Goal: Information Seeking & Learning: Find specific page/section

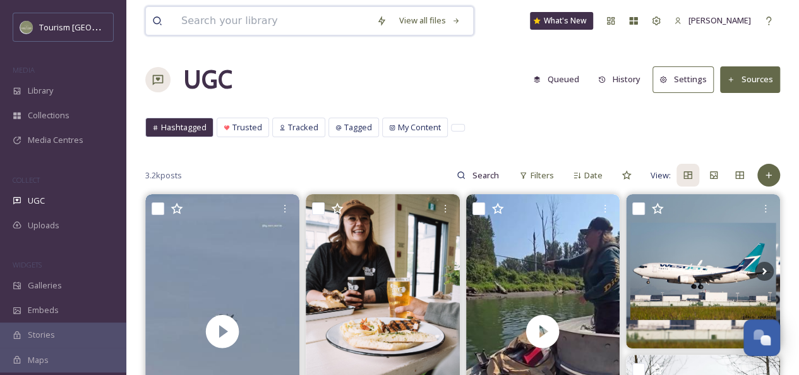
click at [253, 24] on input at bounding box center [272, 21] width 195 height 28
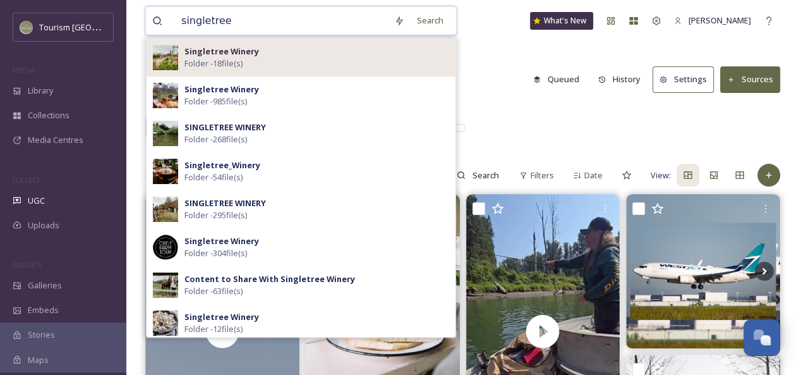
type input "singletree"
click at [216, 59] on span "Folder - 18 file(s)" at bounding box center [214, 64] width 58 height 12
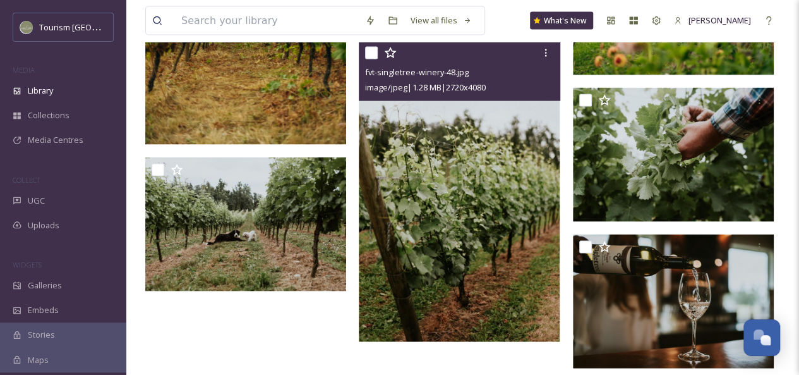
scroll to position [1215, 0]
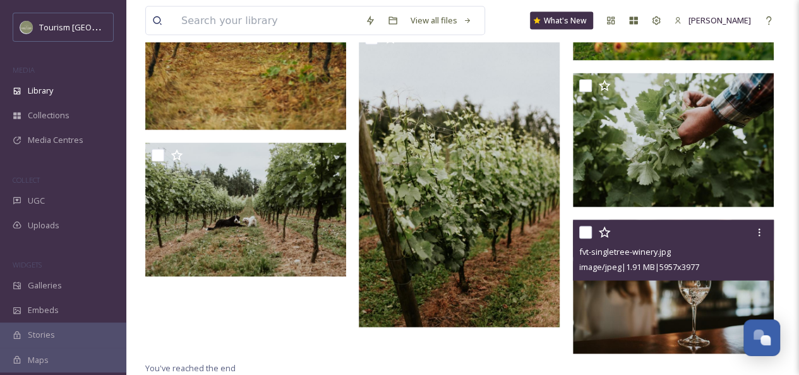
click at [640, 288] on img at bounding box center [673, 287] width 201 height 134
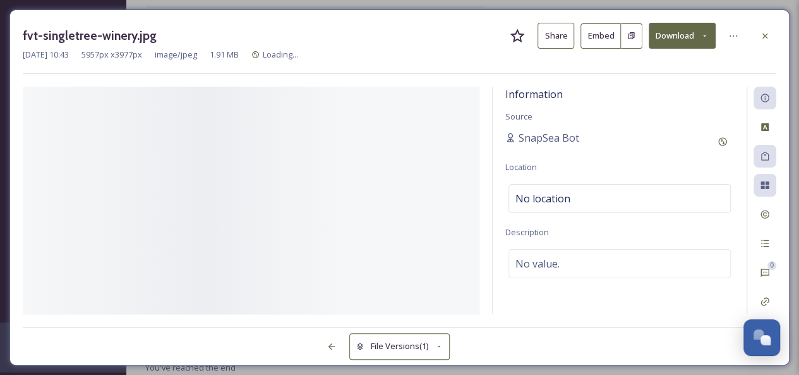
scroll to position [1188, 0]
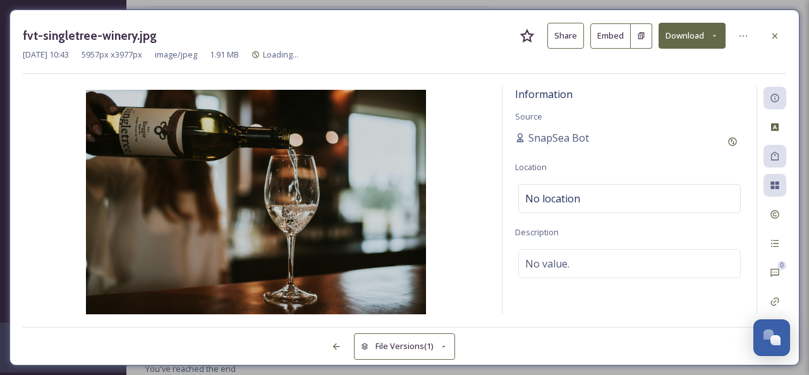
click at [566, 36] on button "Share" at bounding box center [565, 36] width 37 height 26
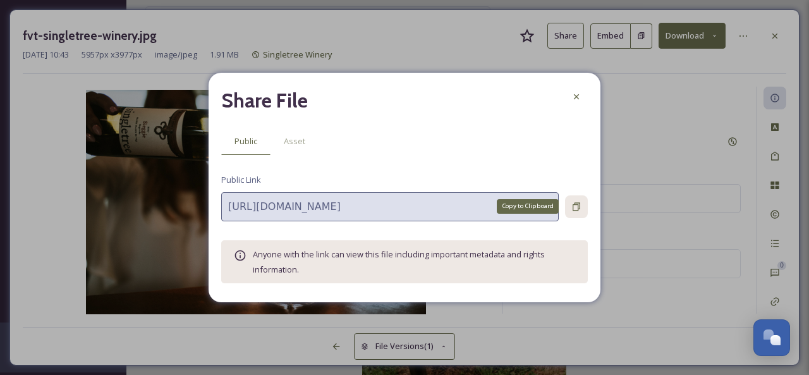
click at [578, 209] on icon at bounding box center [576, 206] width 8 height 8
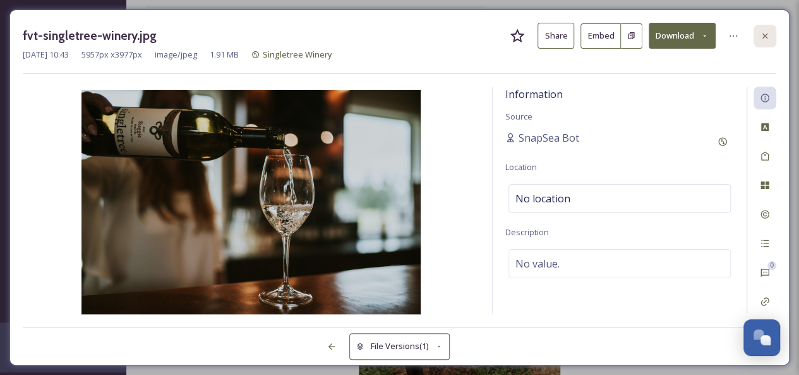
click at [761, 33] on icon at bounding box center [765, 36] width 10 height 10
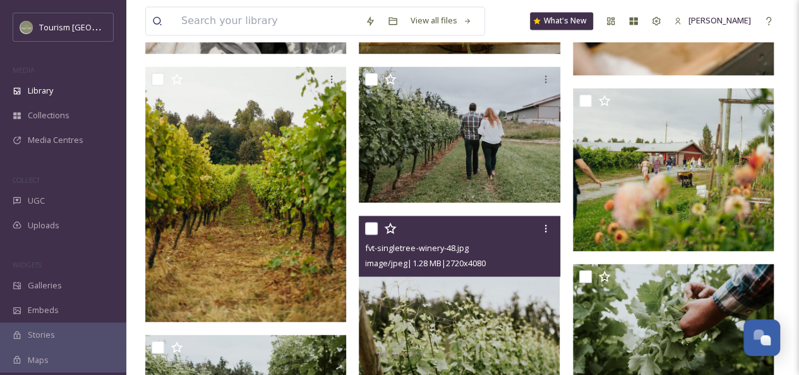
scroll to position [1039, 0]
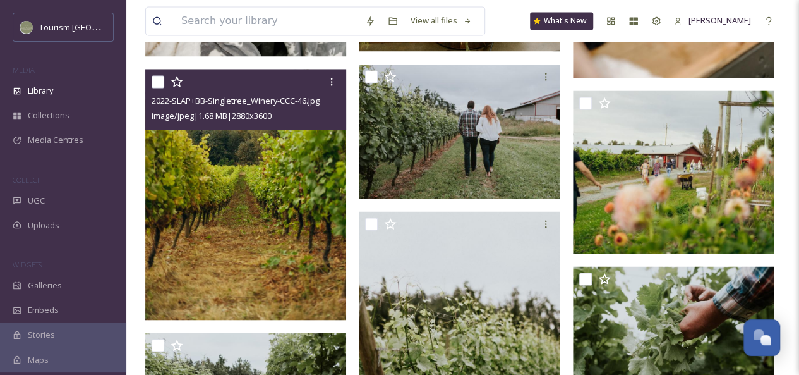
click at [316, 190] on img at bounding box center [245, 194] width 201 height 251
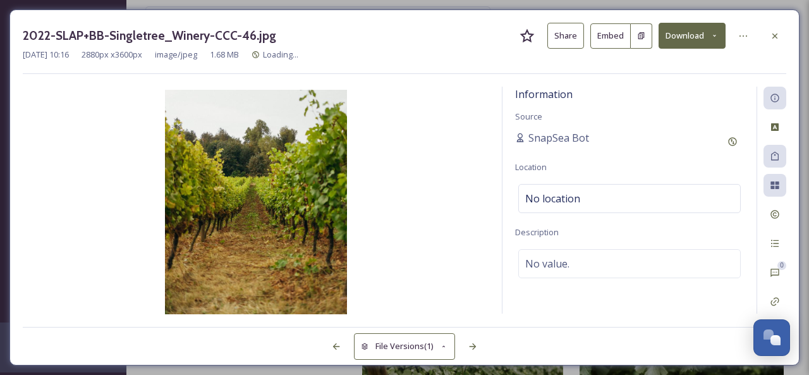
click at [559, 42] on button "Share" at bounding box center [565, 36] width 37 height 26
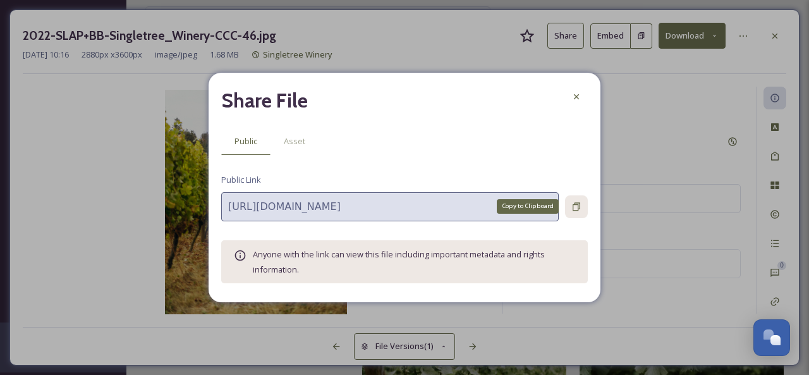
click at [576, 211] on icon at bounding box center [576, 207] width 10 height 10
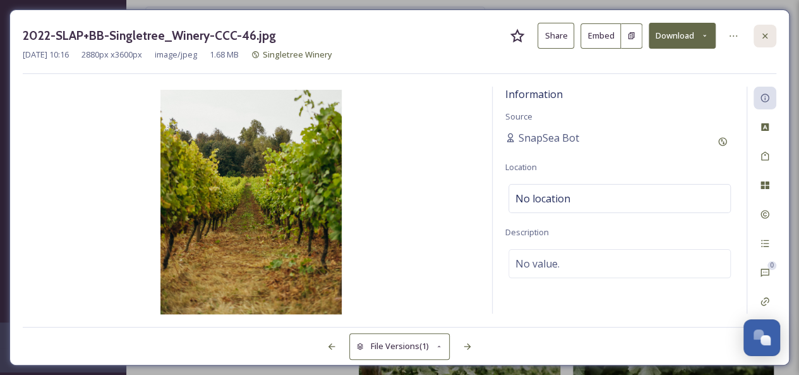
click at [768, 39] on icon at bounding box center [765, 36] width 10 height 10
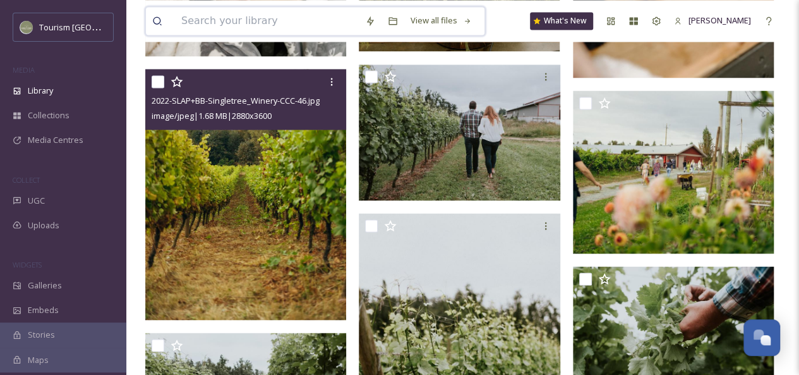
click at [236, 21] on input at bounding box center [267, 21] width 184 height 28
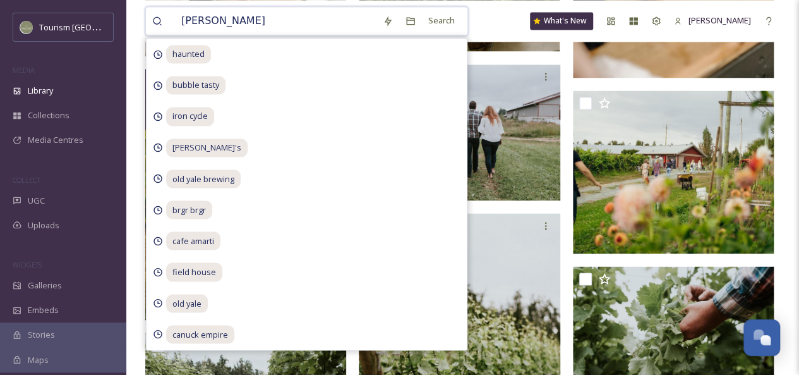
type input "campbells"
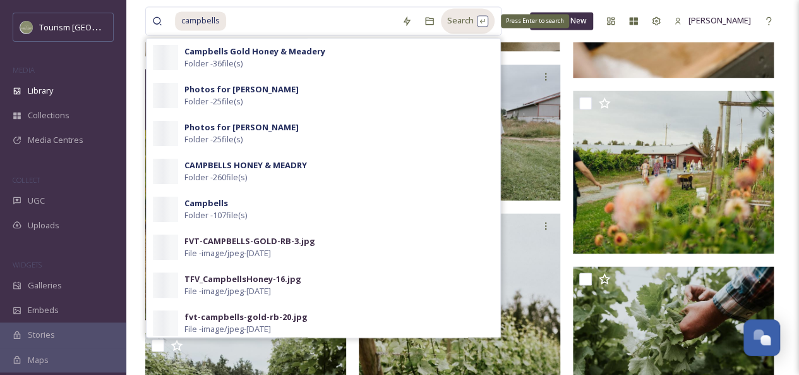
click at [450, 23] on div "Search Press Enter to search" at bounding box center [468, 20] width 54 height 25
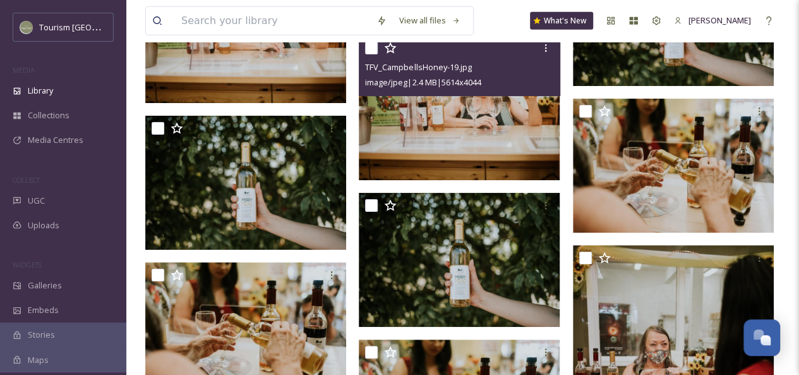
scroll to position [6578, 0]
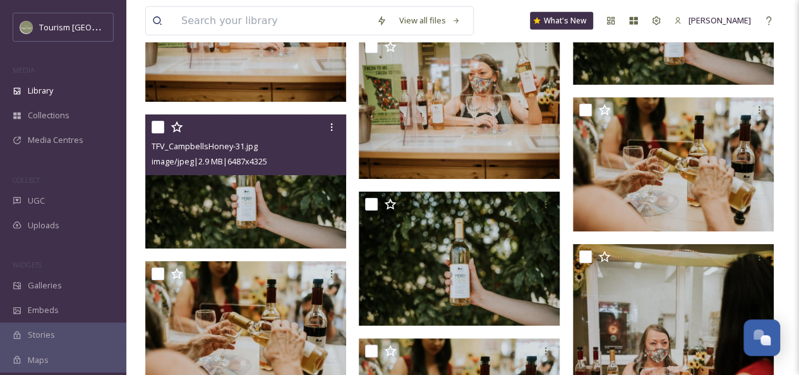
click at [251, 198] on img at bounding box center [245, 181] width 201 height 134
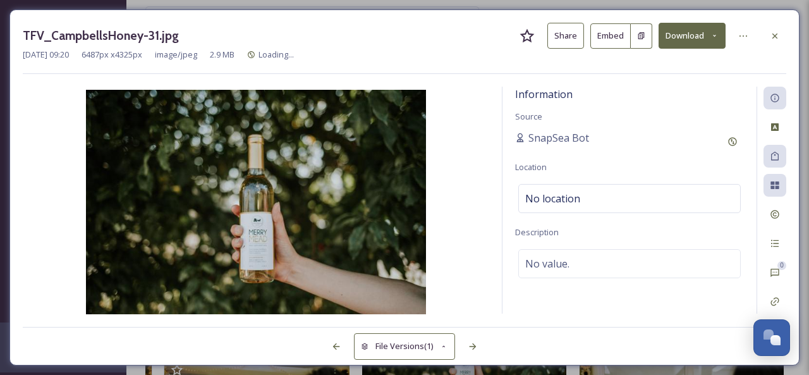
click at [562, 33] on button "Share" at bounding box center [565, 36] width 37 height 26
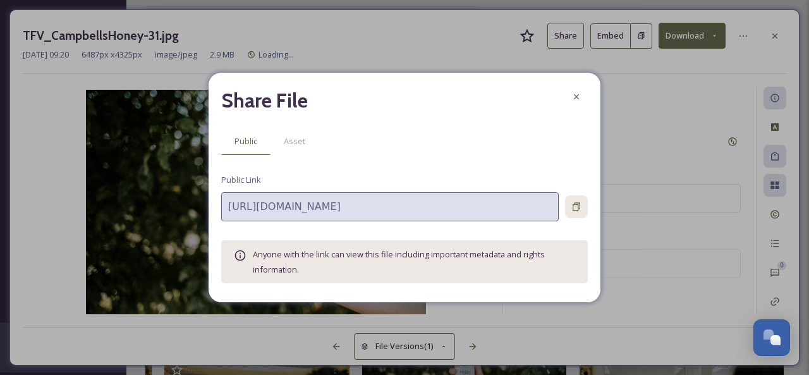
click at [576, 203] on icon at bounding box center [576, 207] width 10 height 10
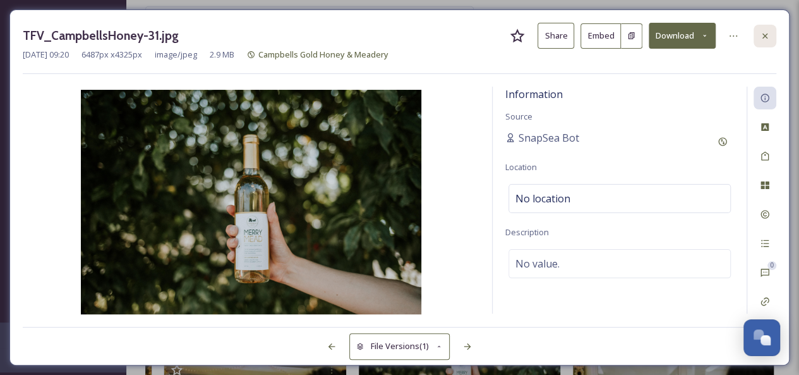
click at [768, 33] on icon at bounding box center [765, 36] width 10 height 10
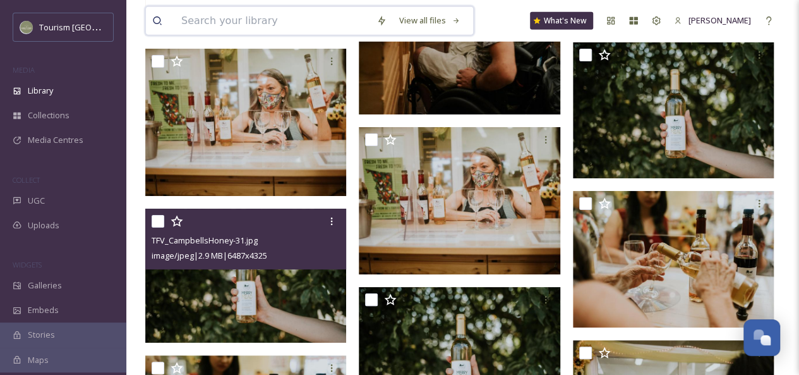
click at [267, 26] on input at bounding box center [272, 21] width 195 height 28
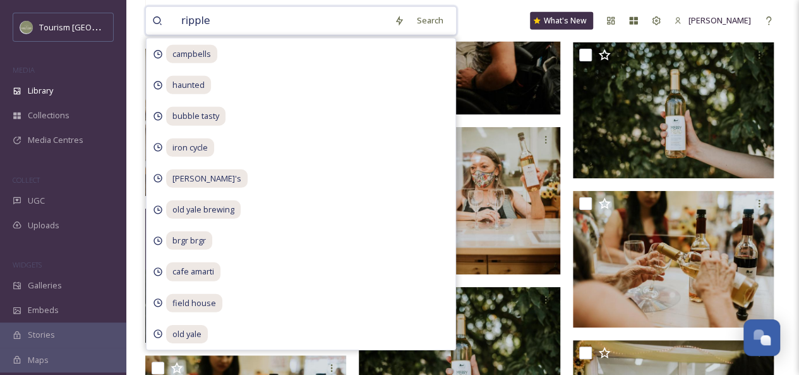
type input "ripples"
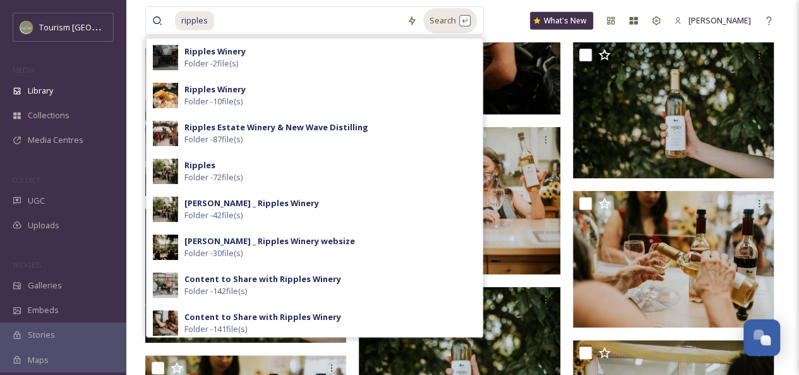
click at [451, 21] on div "Search" at bounding box center [450, 20] width 54 height 25
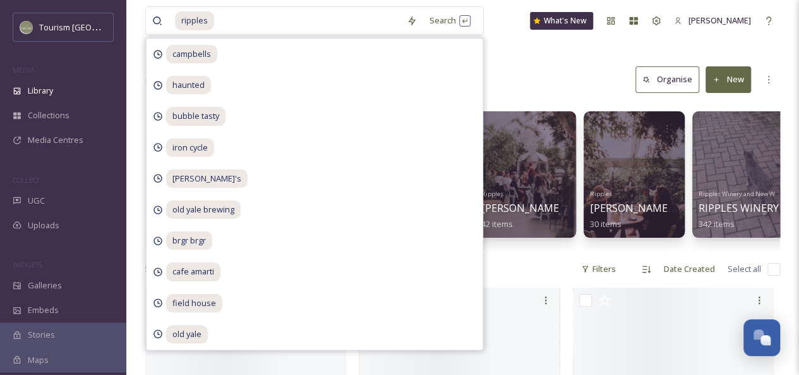
click at [545, 68] on div "Library Search Organise New" at bounding box center [462, 80] width 635 height 38
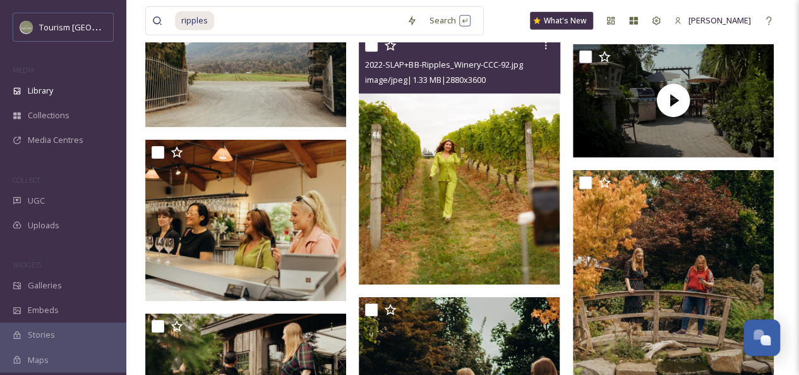
scroll to position [1982, 0]
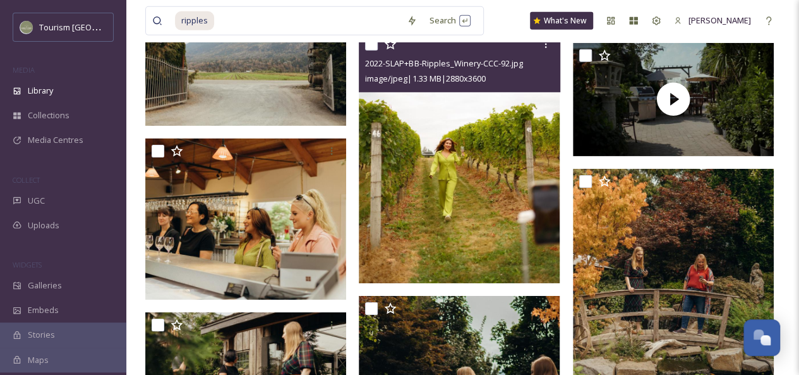
click at [472, 152] on img at bounding box center [459, 157] width 201 height 251
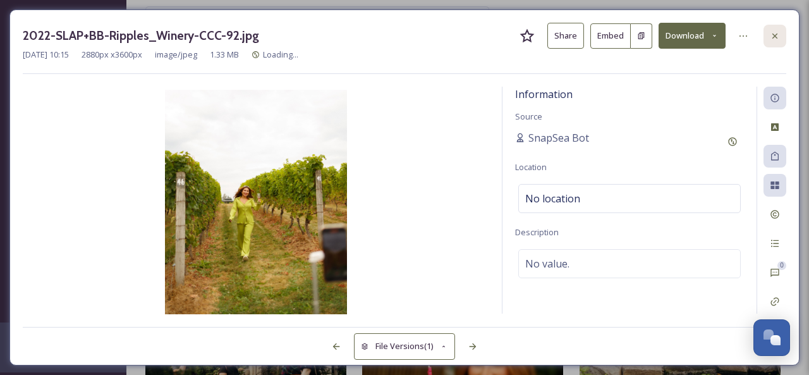
click at [779, 40] on icon at bounding box center [775, 36] width 10 height 10
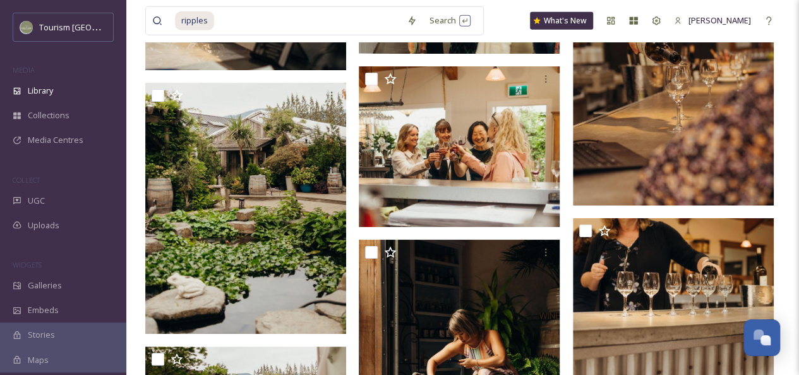
scroll to position [6764, 0]
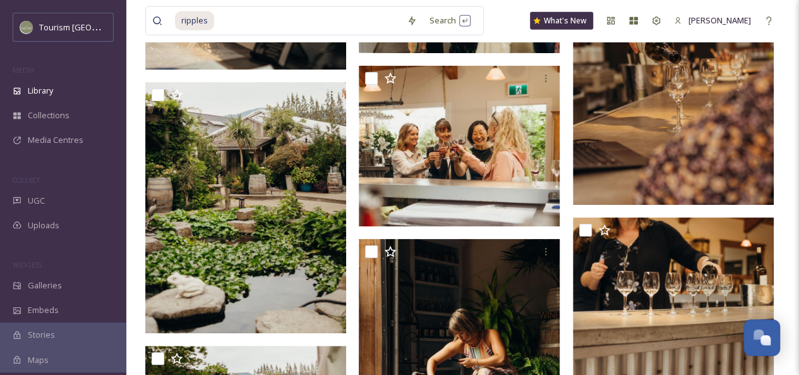
click at [487, 167] on img at bounding box center [459, 146] width 201 height 161
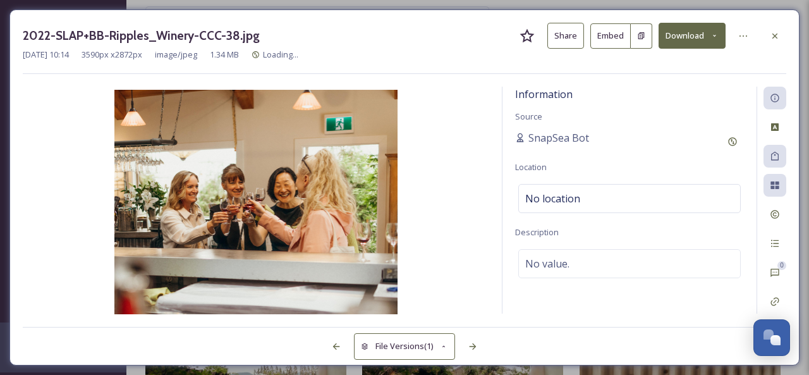
click at [575, 33] on button "Share" at bounding box center [565, 36] width 37 height 26
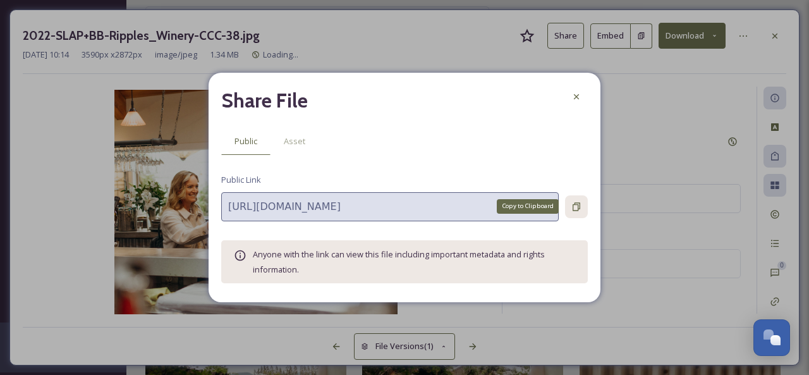
click at [578, 207] on icon at bounding box center [576, 206] width 8 height 8
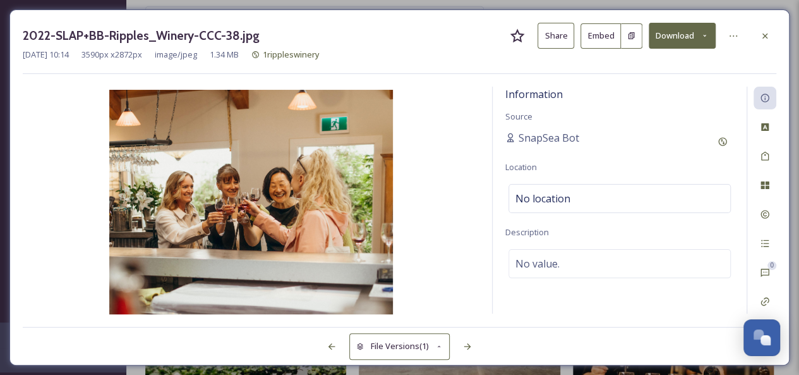
click at [758, 35] on div at bounding box center [765, 36] width 23 height 23
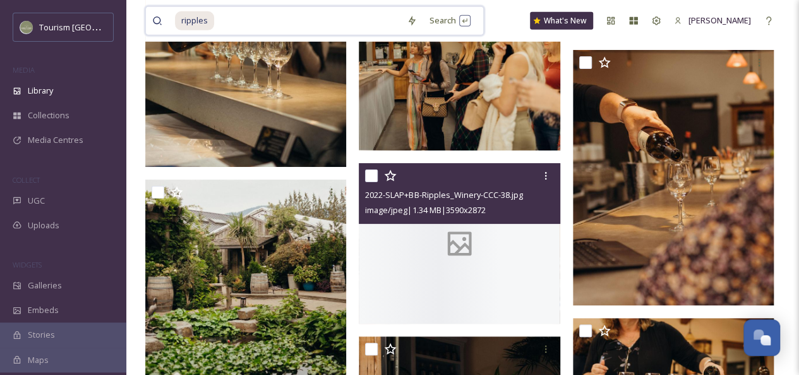
click at [266, 15] on input at bounding box center [307, 21] width 185 height 28
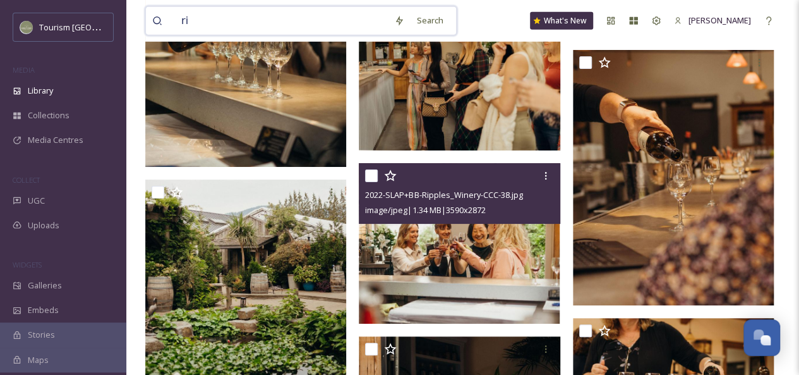
type input "r"
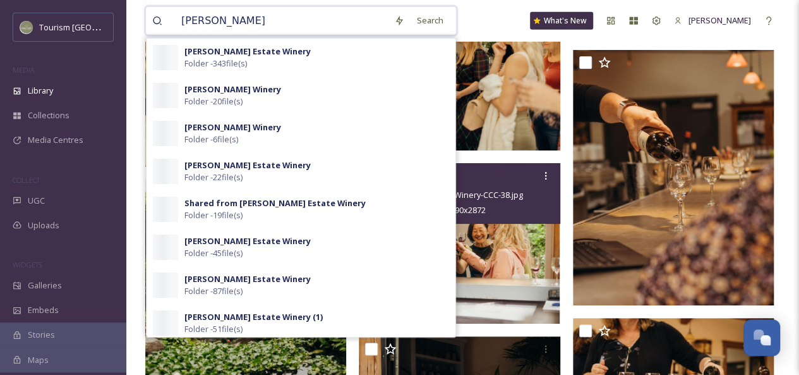
type input "[PERSON_NAME]"
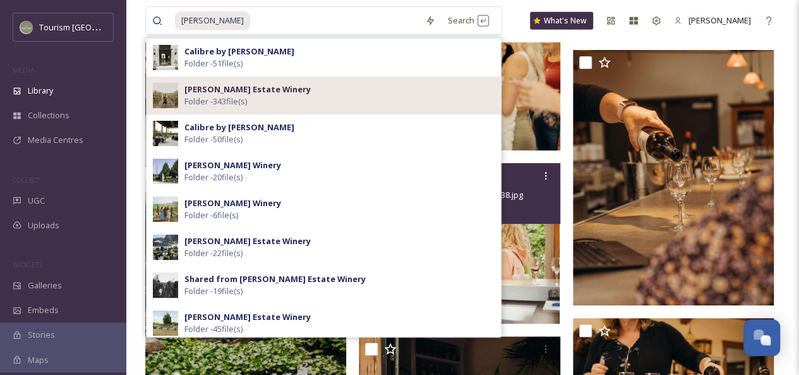
click at [297, 90] on div "[PERSON_NAME] Estate Winery Folder - 343 file(s)" at bounding box center [340, 95] width 310 height 24
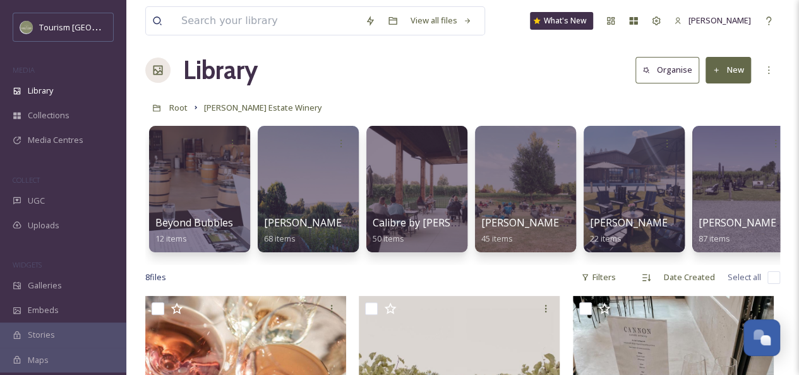
scroll to position [10, 0]
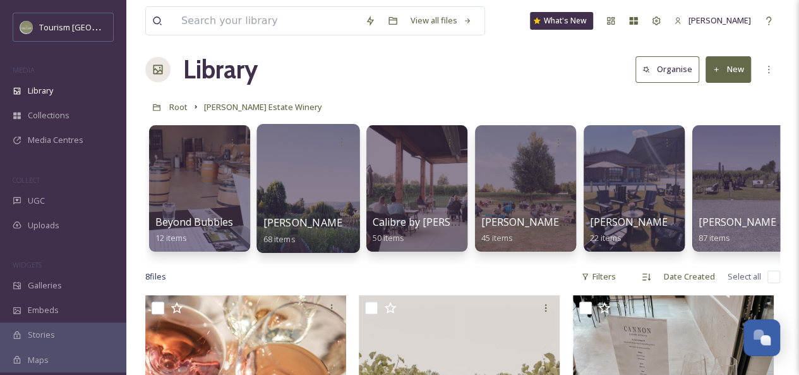
click at [311, 176] on div at bounding box center [308, 188] width 103 height 129
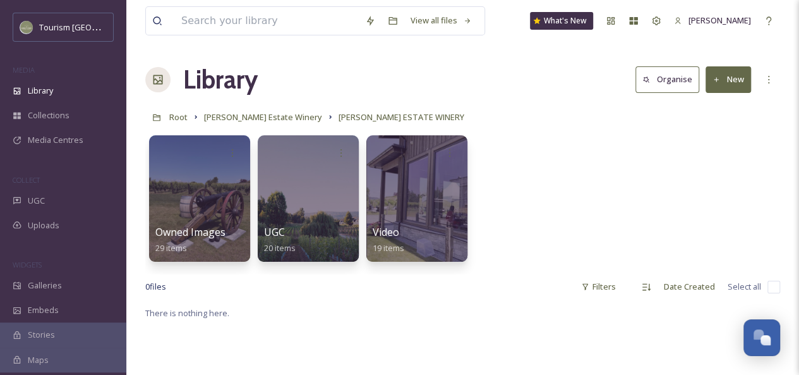
scroll to position [37, 0]
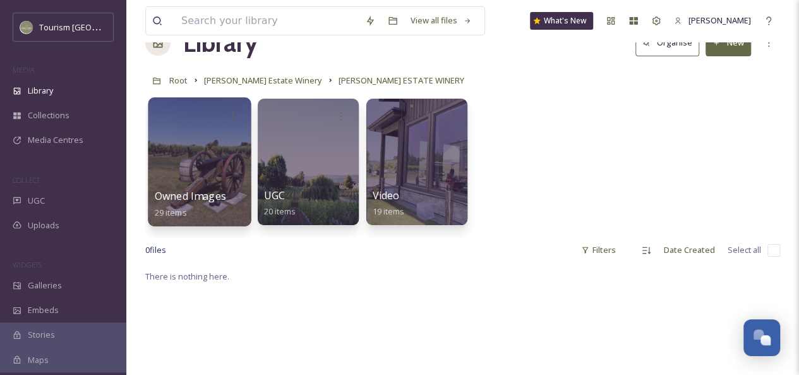
click at [202, 165] on div at bounding box center [199, 161] width 103 height 129
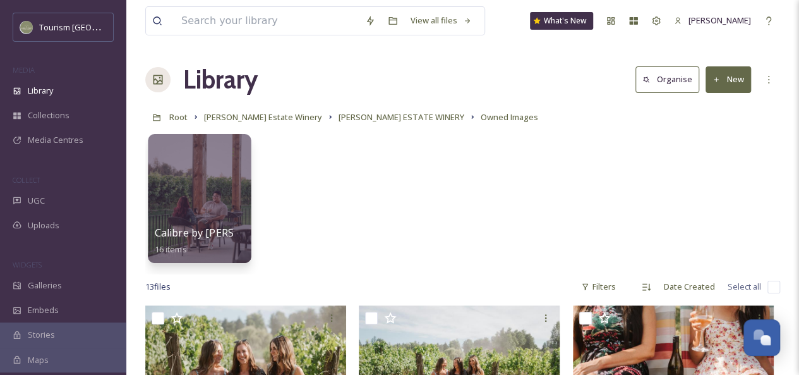
click at [227, 188] on div at bounding box center [199, 198] width 103 height 129
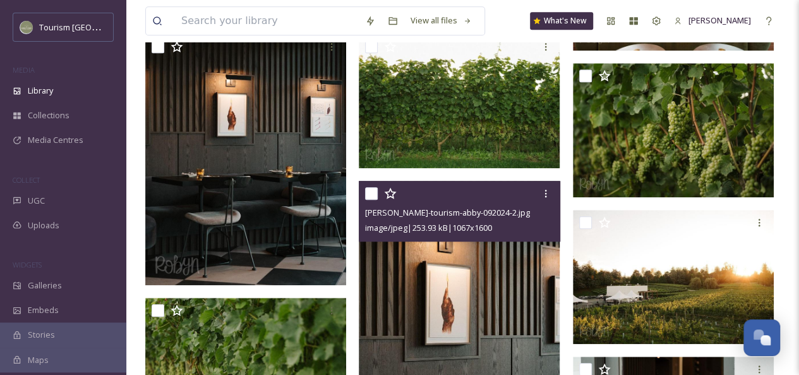
scroll to position [442, 0]
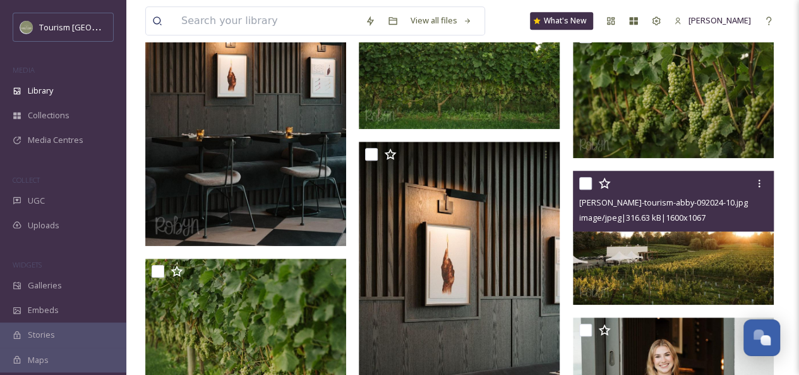
click at [657, 237] on img at bounding box center [673, 238] width 201 height 134
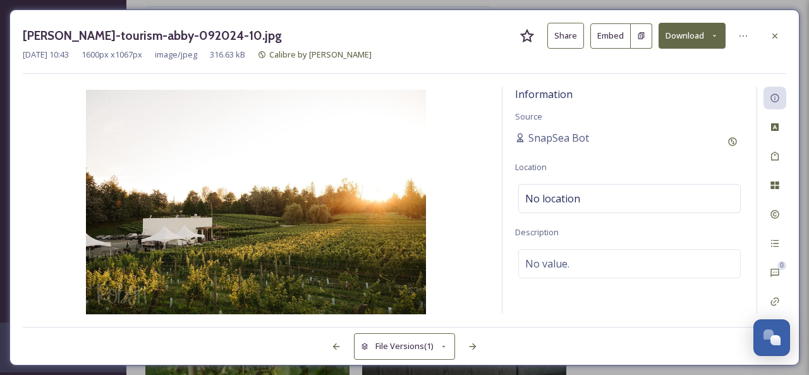
click at [566, 39] on button "Share" at bounding box center [565, 36] width 37 height 26
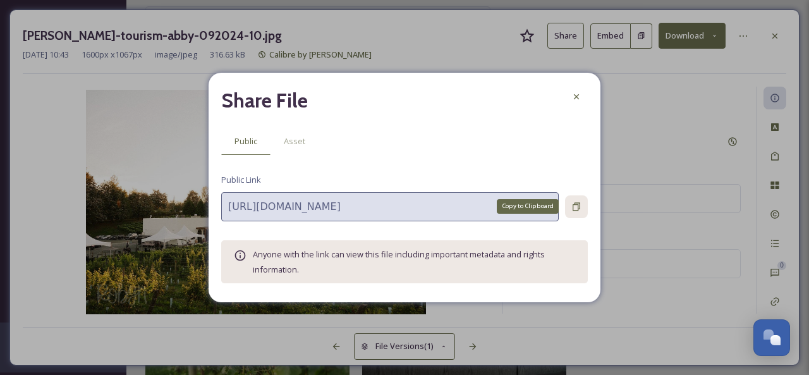
click at [571, 202] on icon at bounding box center [576, 207] width 10 height 10
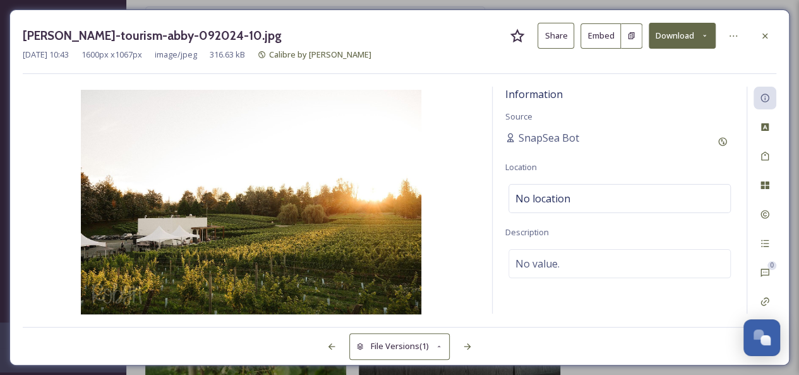
click at [543, 34] on button "Share" at bounding box center [556, 36] width 37 height 26
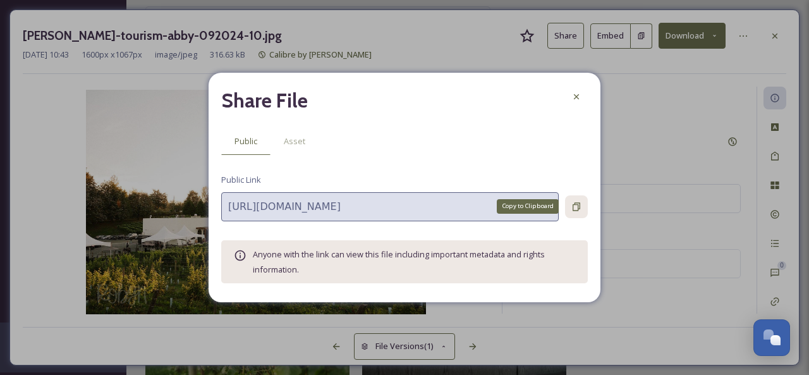
click at [574, 207] on icon at bounding box center [576, 207] width 10 height 10
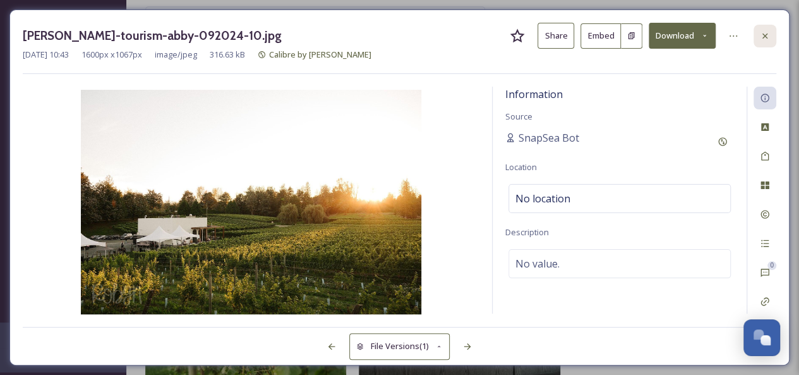
click at [765, 31] on icon at bounding box center [765, 36] width 10 height 10
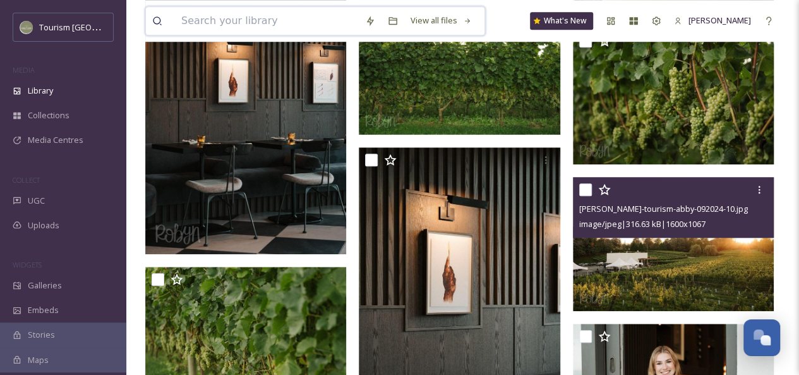
click at [234, 19] on input at bounding box center [267, 21] width 184 height 28
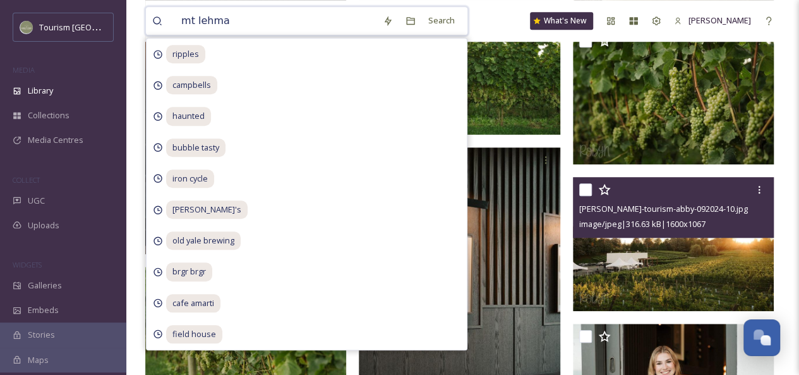
type input "mt [PERSON_NAME]"
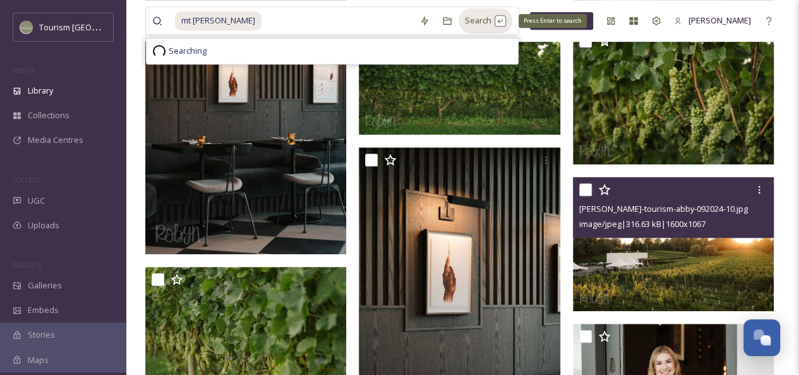
click at [459, 25] on div "Search Press Enter to search" at bounding box center [486, 20] width 54 height 25
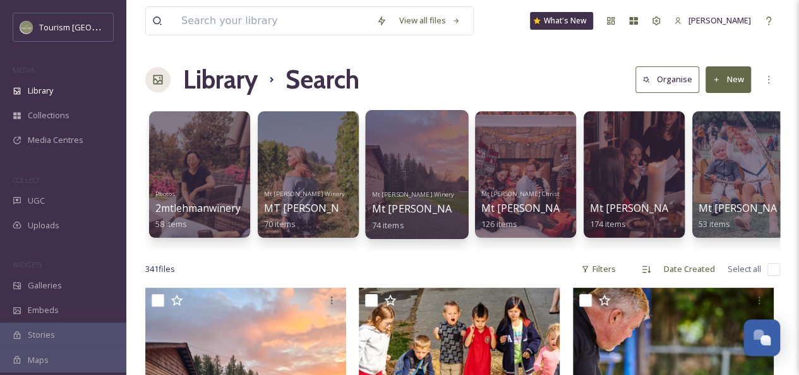
click at [417, 162] on div at bounding box center [416, 174] width 103 height 129
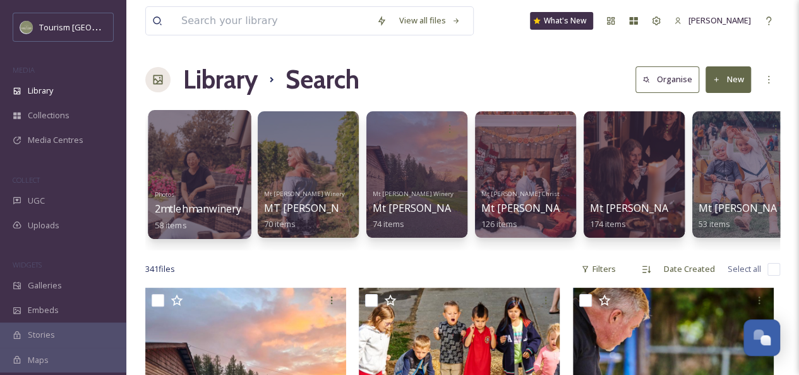
click at [204, 161] on div at bounding box center [199, 174] width 103 height 129
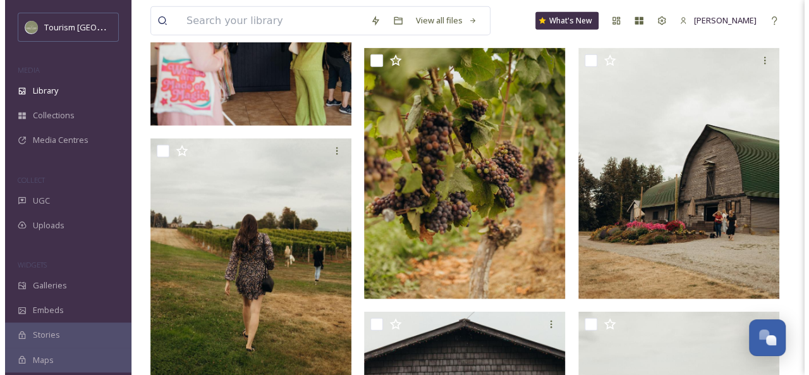
scroll to position [1491, 0]
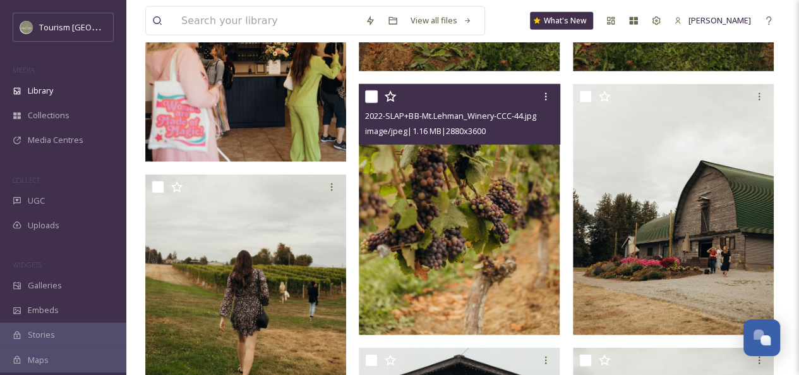
click at [512, 215] on img at bounding box center [459, 209] width 201 height 251
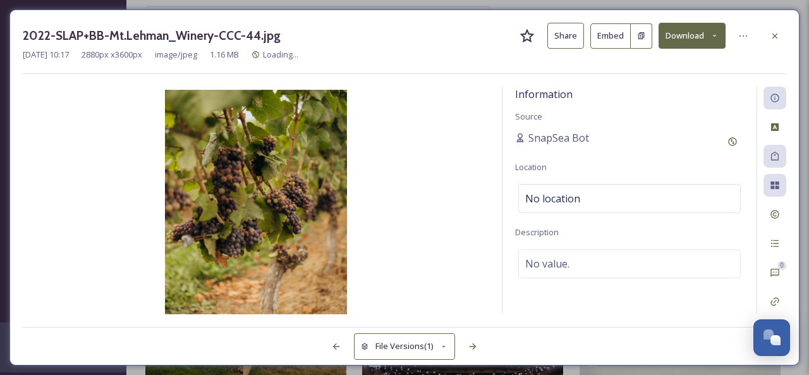
click at [560, 35] on button "Share" at bounding box center [565, 36] width 37 height 26
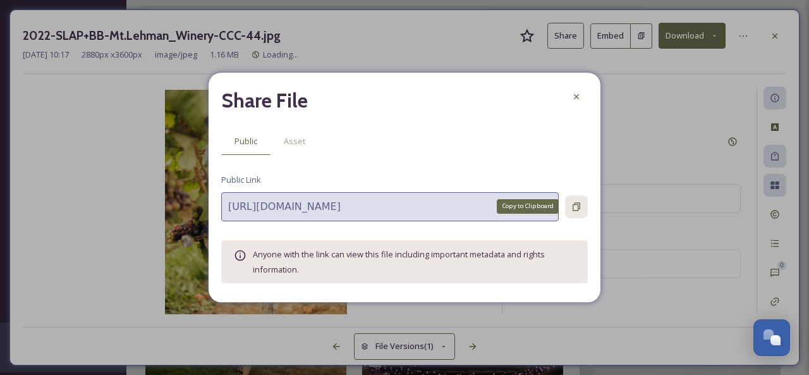
click at [577, 206] on icon at bounding box center [576, 207] width 10 height 10
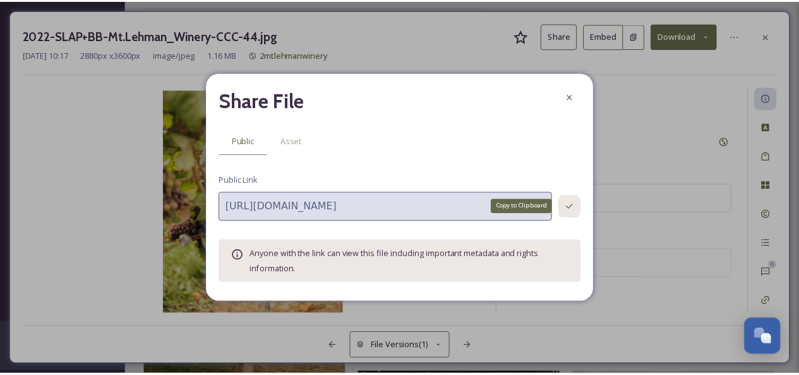
scroll to position [1510, 0]
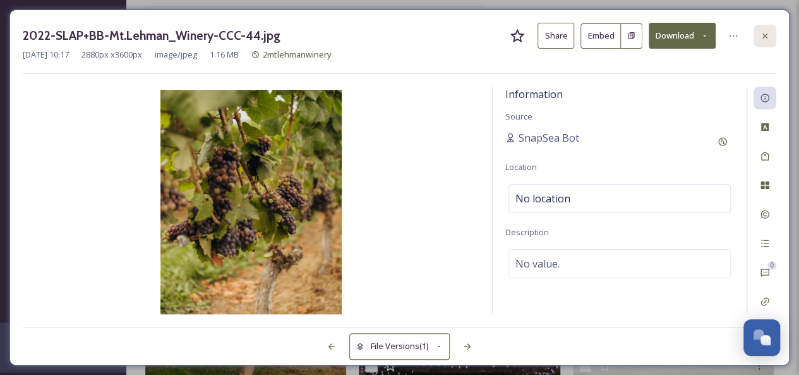
click at [767, 35] on icon at bounding box center [765, 36] width 10 height 10
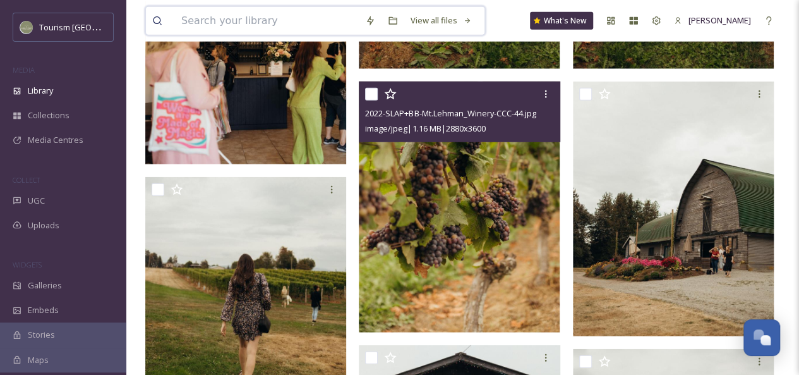
click at [293, 19] on input at bounding box center [267, 21] width 184 height 28
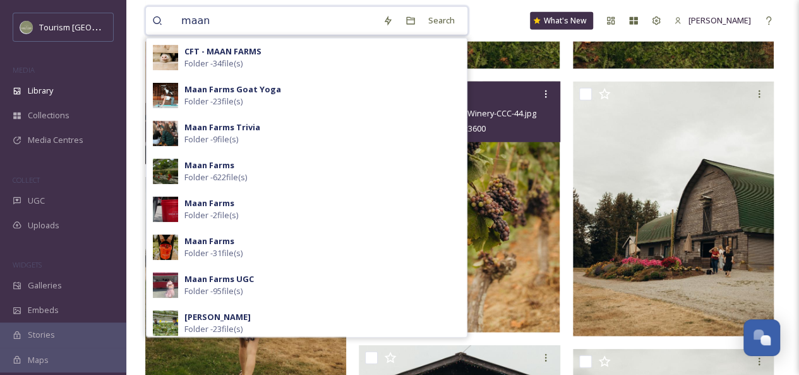
type input "maans"
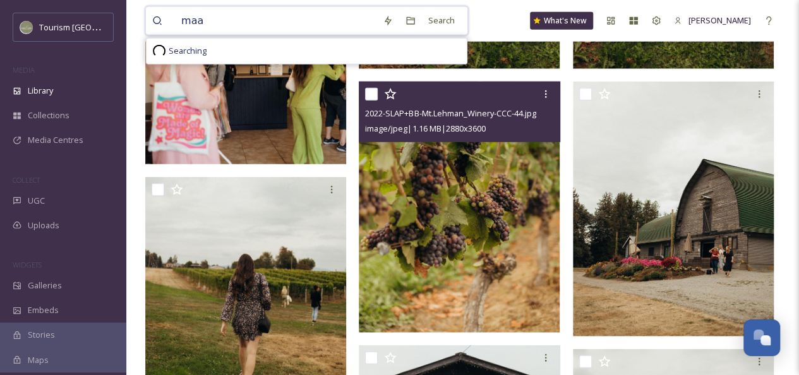
type input "maan"
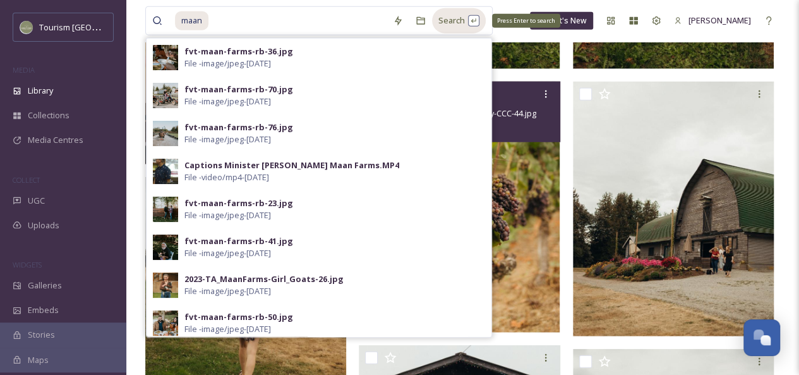
click at [459, 25] on div "Search Press Enter to search" at bounding box center [459, 20] width 54 height 25
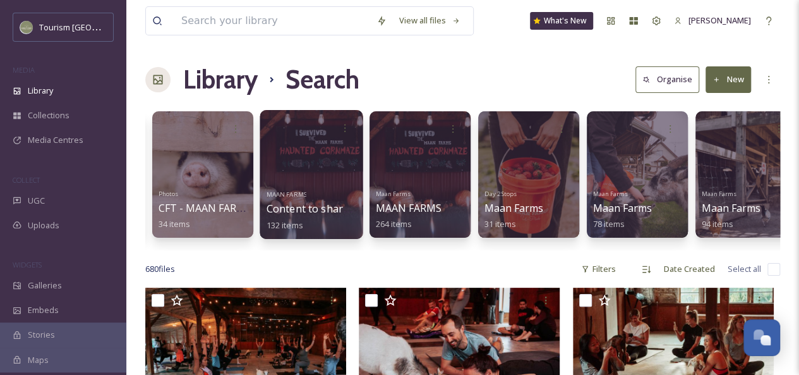
scroll to position [0, 262]
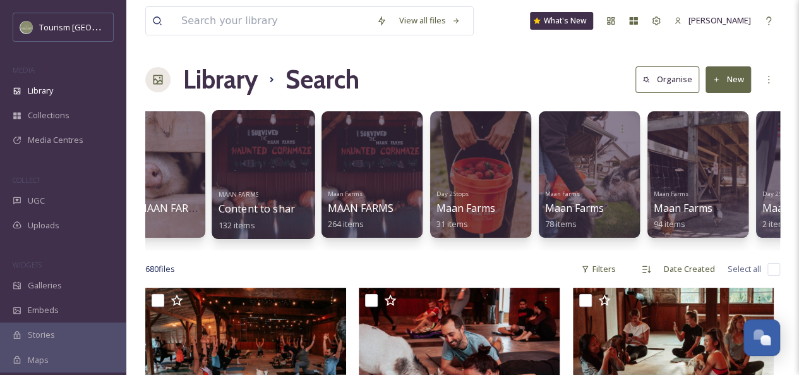
click at [260, 162] on div at bounding box center [263, 174] width 103 height 129
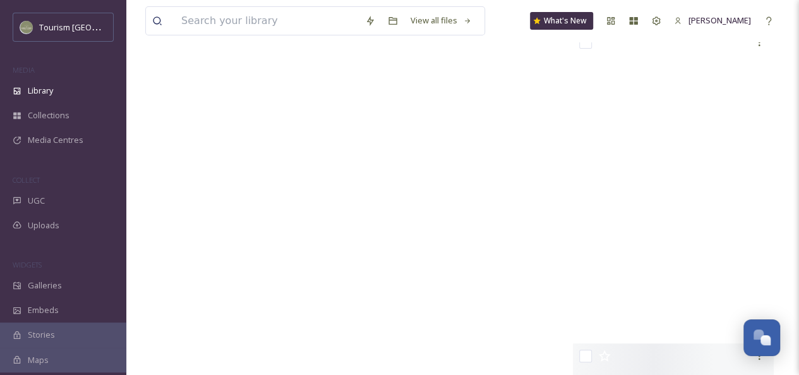
scroll to position [7309, 0]
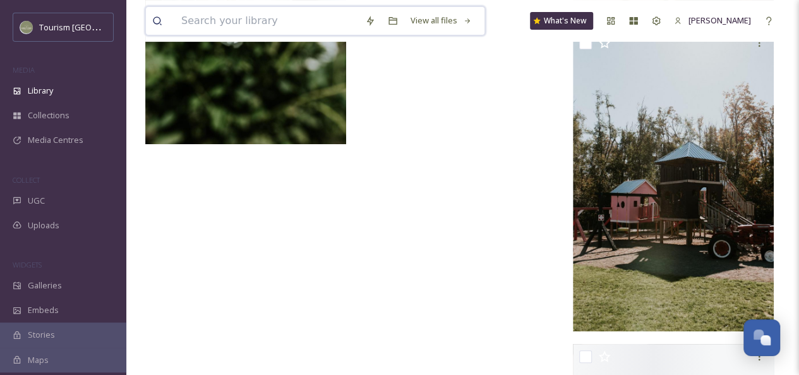
click at [258, 22] on input at bounding box center [267, 21] width 184 height 28
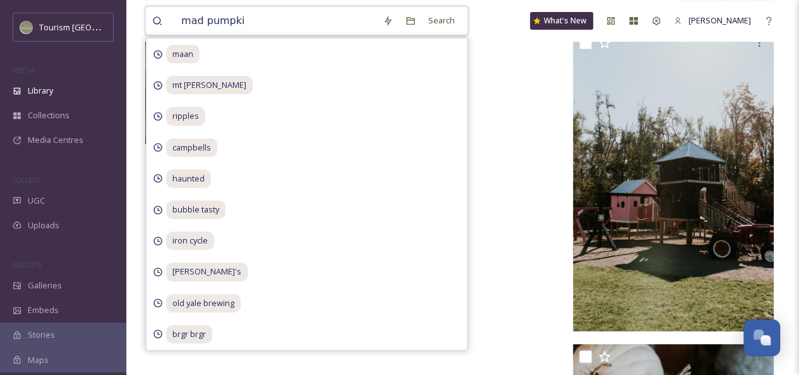
type input "mad pumpkin"
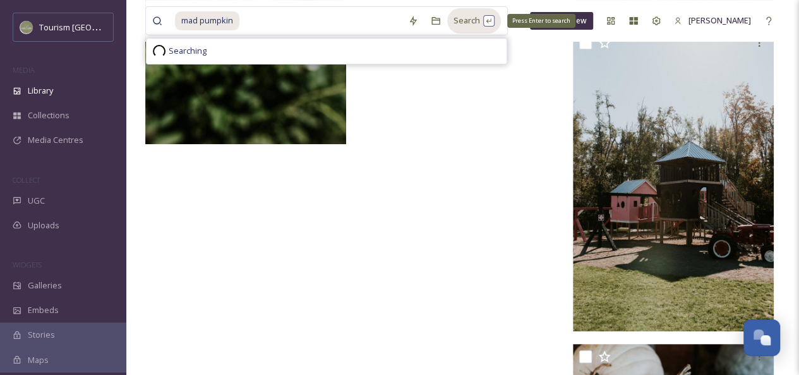
click at [457, 18] on div "Search Press Enter to search" at bounding box center [474, 20] width 54 height 25
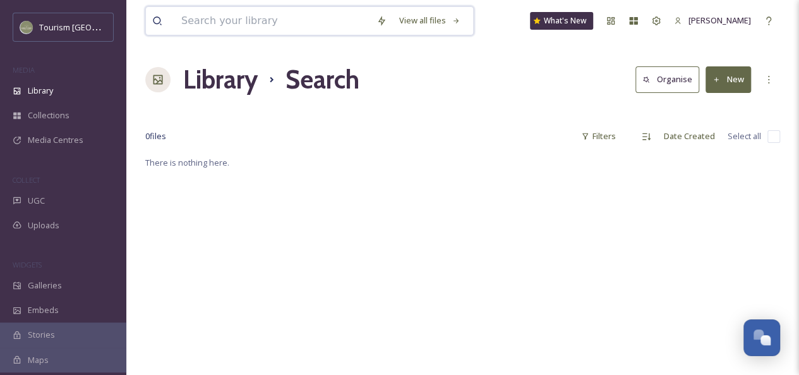
click at [270, 21] on input at bounding box center [272, 21] width 195 height 28
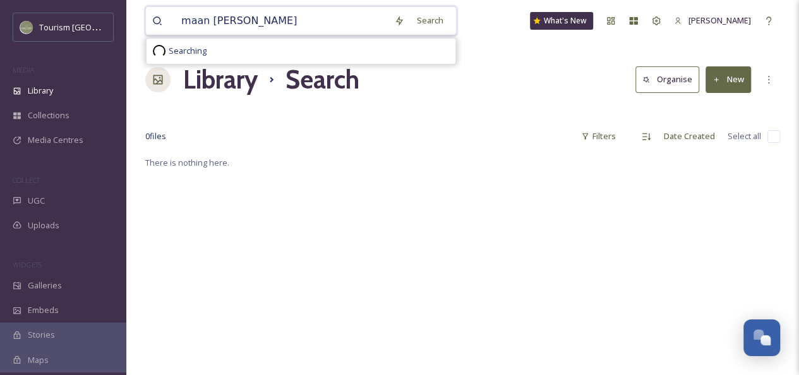
type input "maan winery"
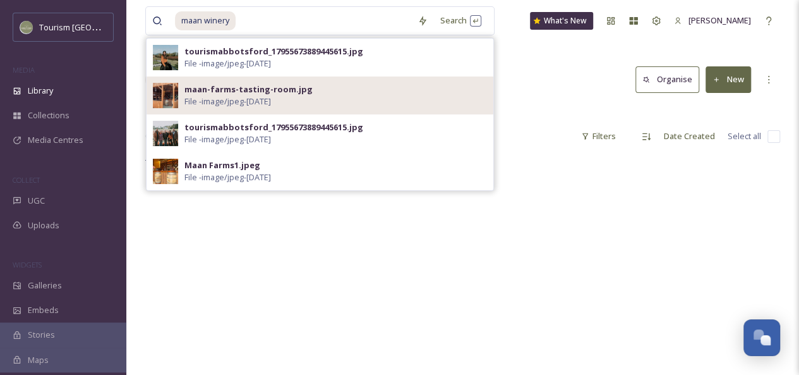
click at [271, 99] on span "File - image/jpeg - [DATE]" at bounding box center [228, 101] width 87 height 12
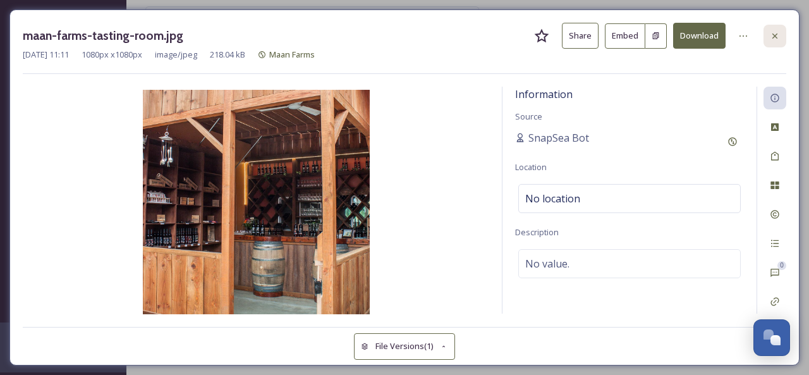
click at [764, 29] on div at bounding box center [774, 36] width 23 height 23
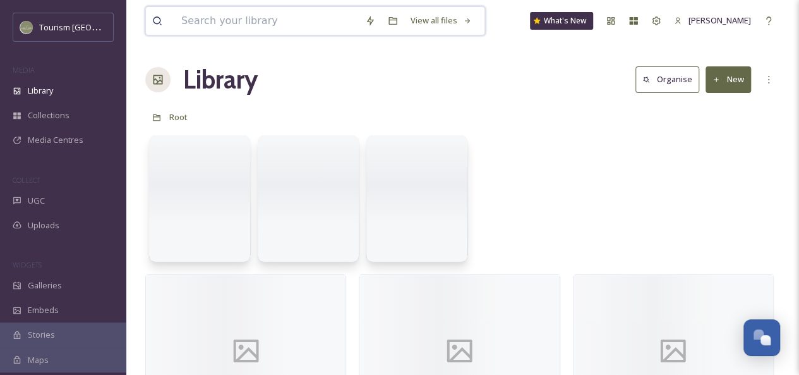
click at [260, 22] on input at bounding box center [267, 21] width 184 height 28
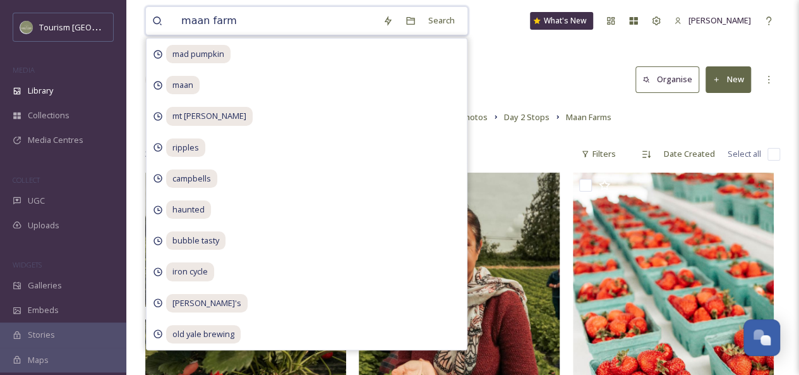
type input "maan farms"
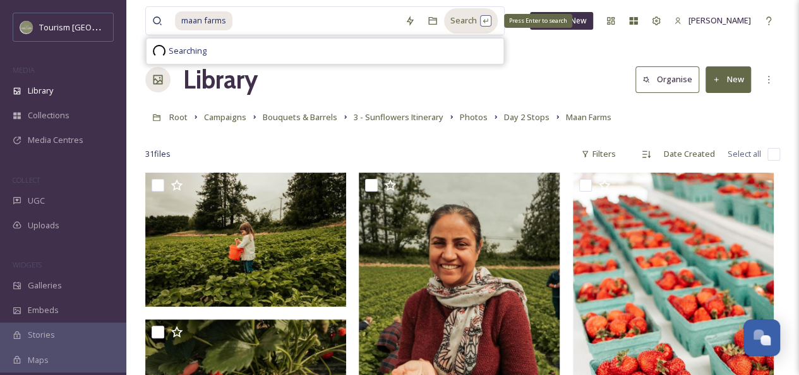
click at [467, 22] on div "Search Press Enter to search" at bounding box center [471, 20] width 54 height 25
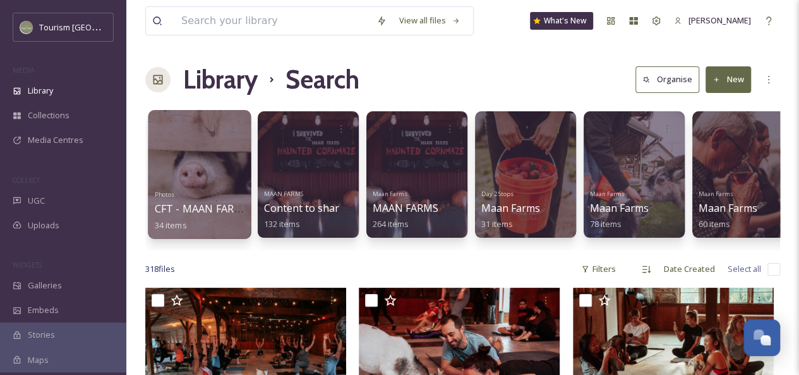
click at [188, 183] on div at bounding box center [199, 174] width 103 height 129
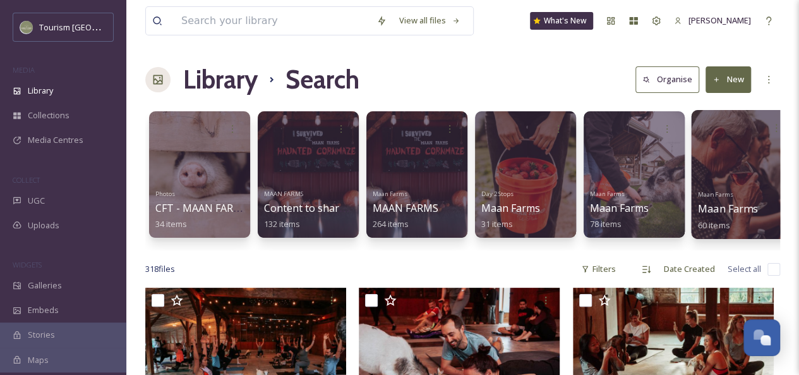
click at [725, 172] on div at bounding box center [742, 174] width 103 height 129
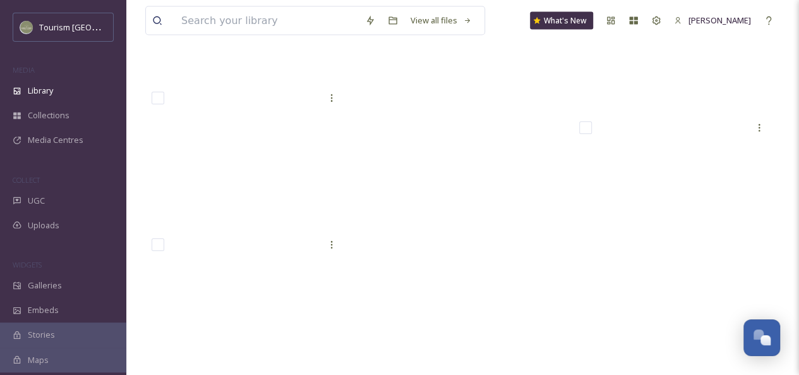
scroll to position [3661, 0]
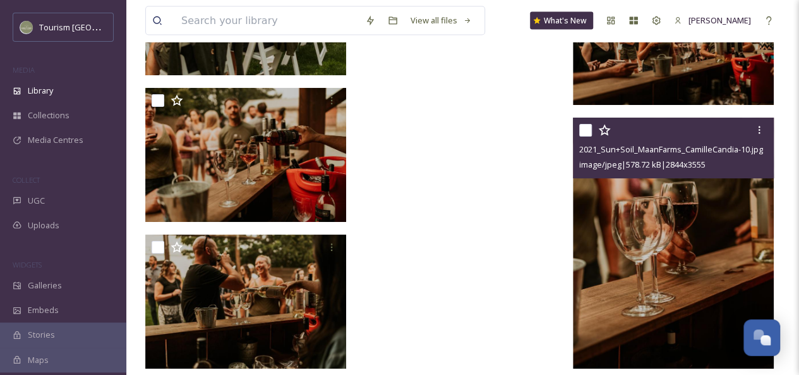
click at [715, 239] on img at bounding box center [673, 243] width 201 height 251
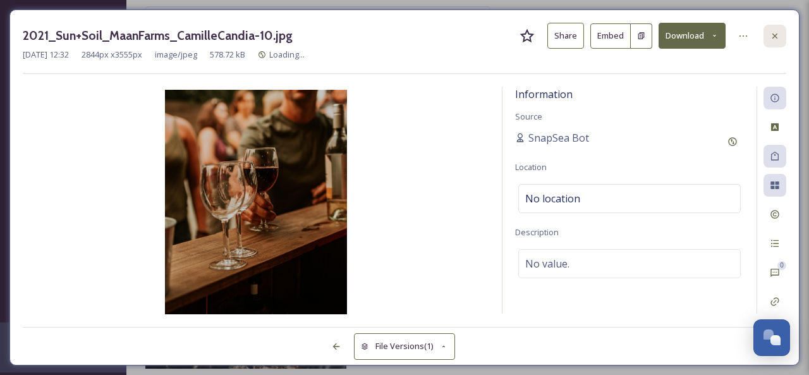
click at [776, 33] on icon at bounding box center [774, 35] width 5 height 5
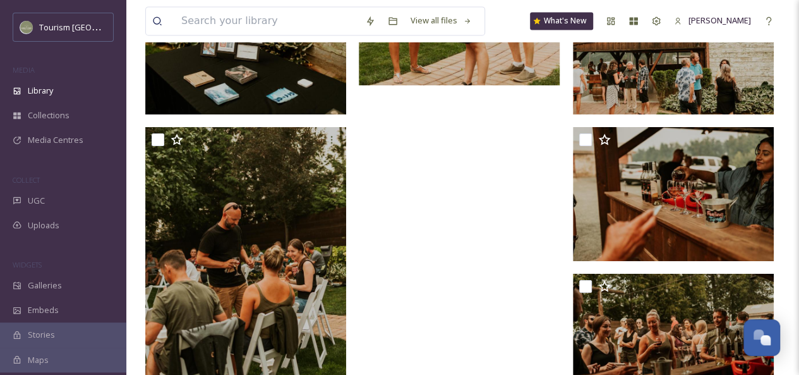
scroll to position [3358, 0]
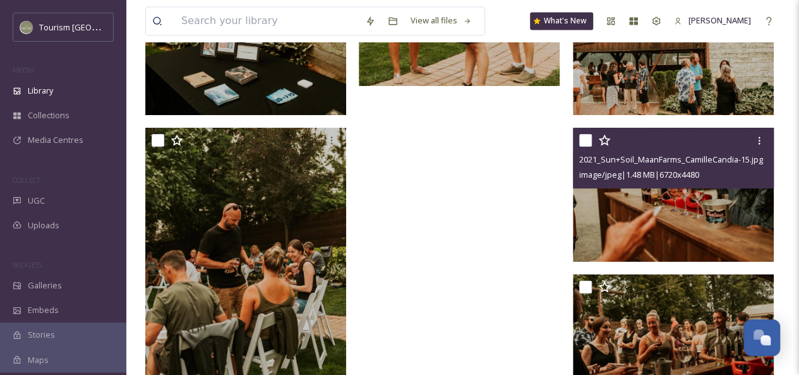
click at [634, 218] on img at bounding box center [673, 194] width 201 height 134
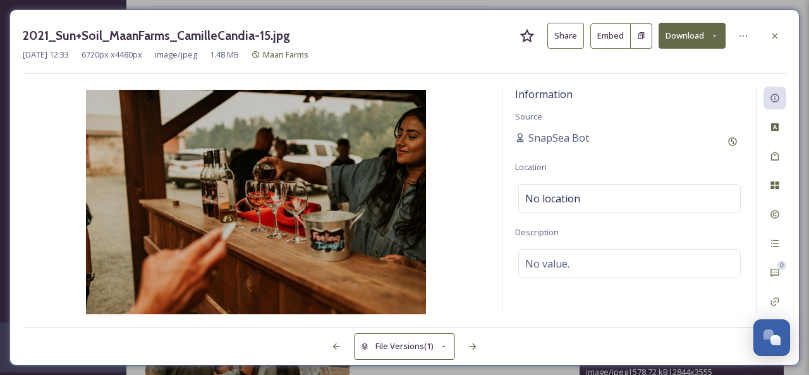
click at [561, 38] on button "Share" at bounding box center [565, 36] width 37 height 26
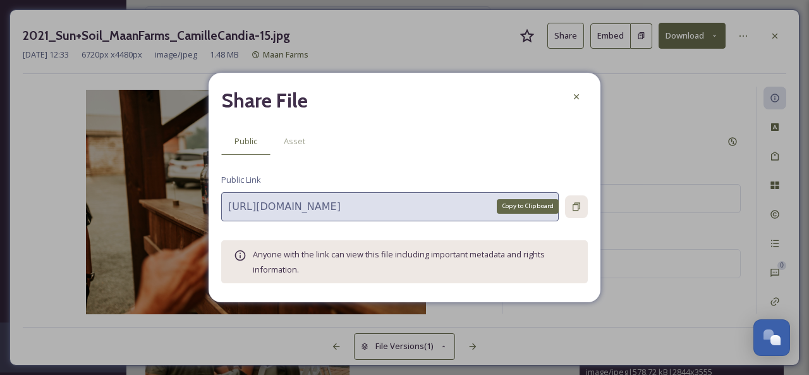
click at [580, 208] on icon at bounding box center [576, 207] width 10 height 10
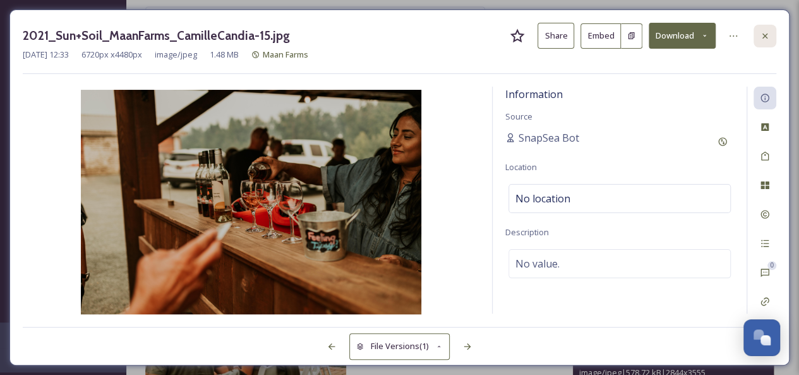
click at [765, 33] on icon at bounding box center [765, 36] width 10 height 10
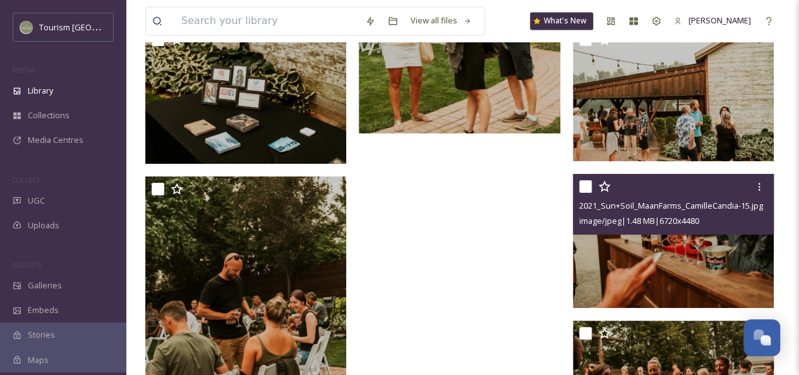
scroll to position [3733, 0]
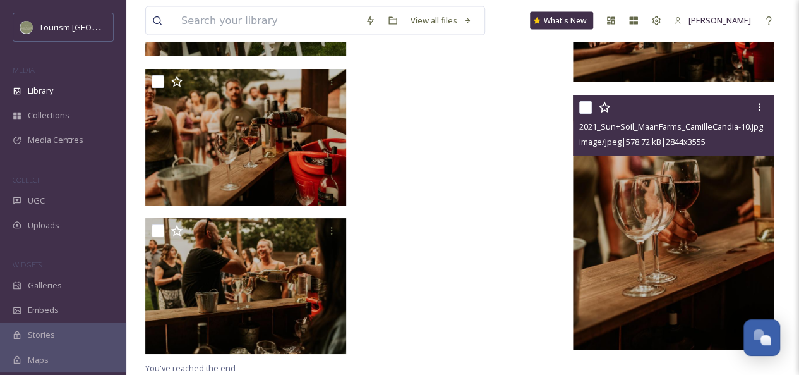
click at [629, 224] on img at bounding box center [675, 222] width 204 height 255
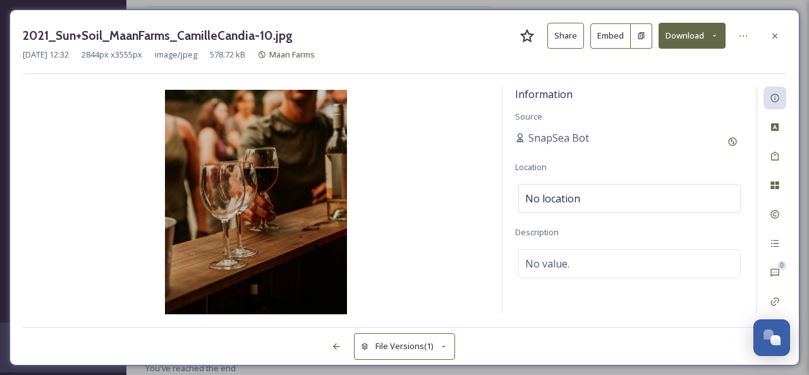
click at [565, 37] on button "Share" at bounding box center [565, 36] width 37 height 26
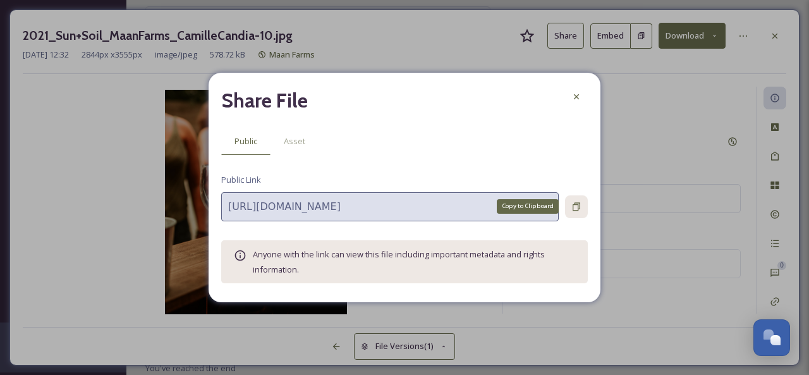
click at [578, 208] on icon at bounding box center [576, 206] width 8 height 8
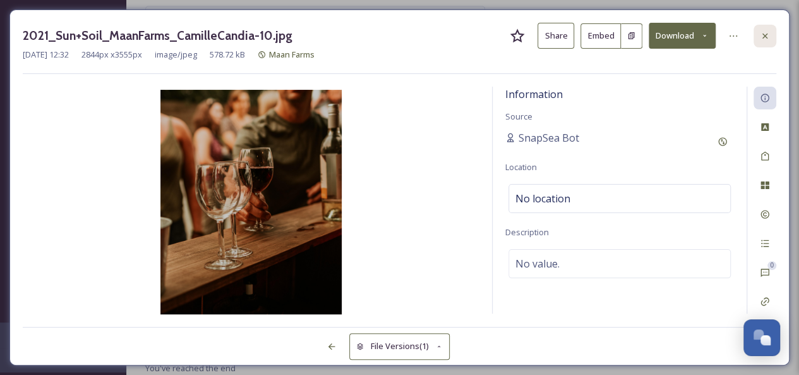
click at [757, 37] on div at bounding box center [765, 36] width 23 height 23
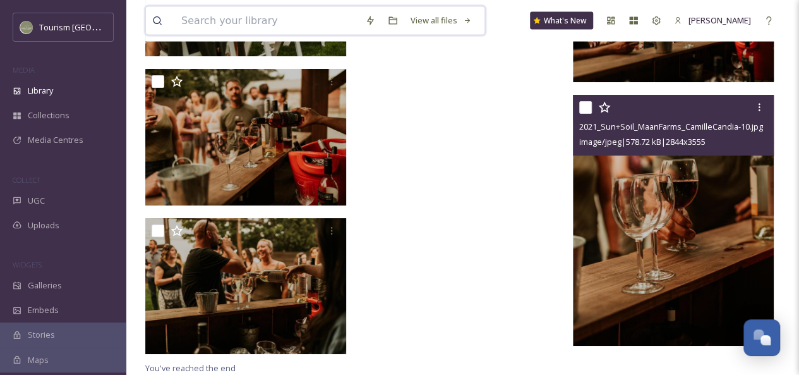
click at [259, 16] on input at bounding box center [267, 21] width 184 height 28
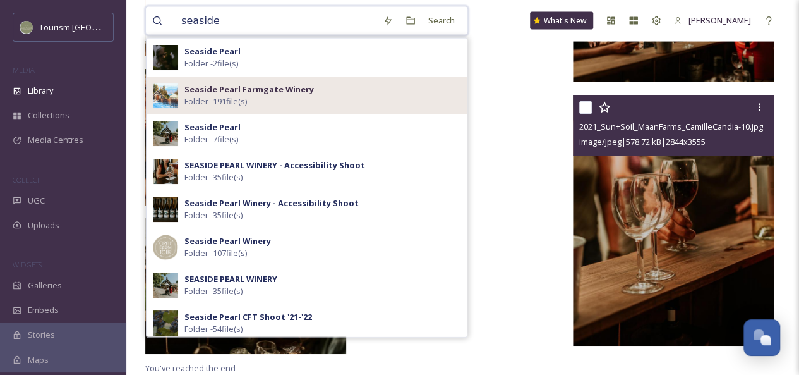
type input "seaside"
click at [283, 94] on strong "Seaside Pearl Farmgate Winery" at bounding box center [250, 88] width 130 height 11
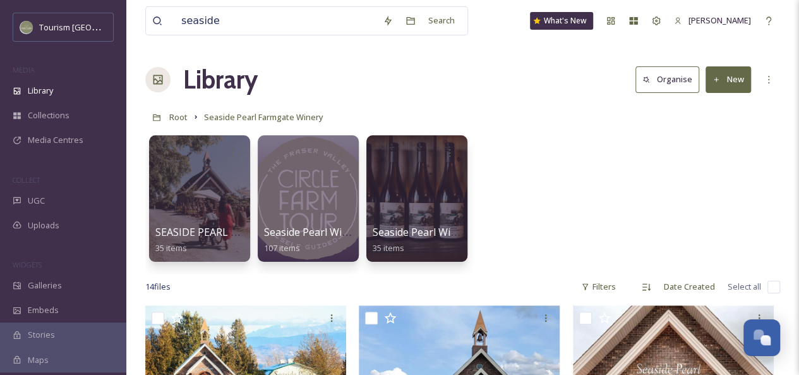
click at [567, 124] on div "Root Seaside Pearl Farmgate Winery" at bounding box center [462, 117] width 635 height 24
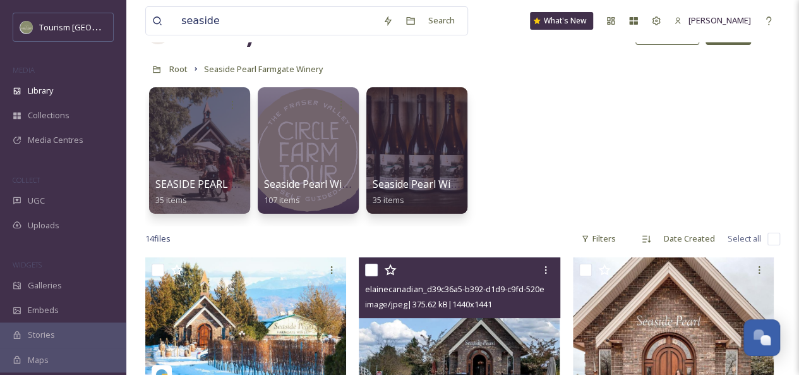
scroll to position [46, 0]
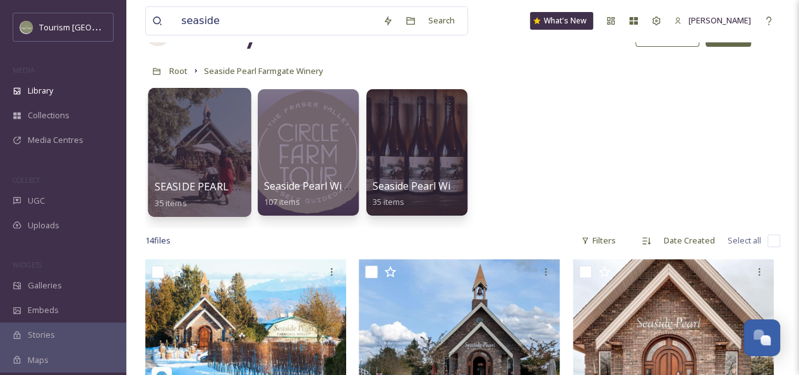
click at [225, 136] on div at bounding box center [199, 152] width 103 height 129
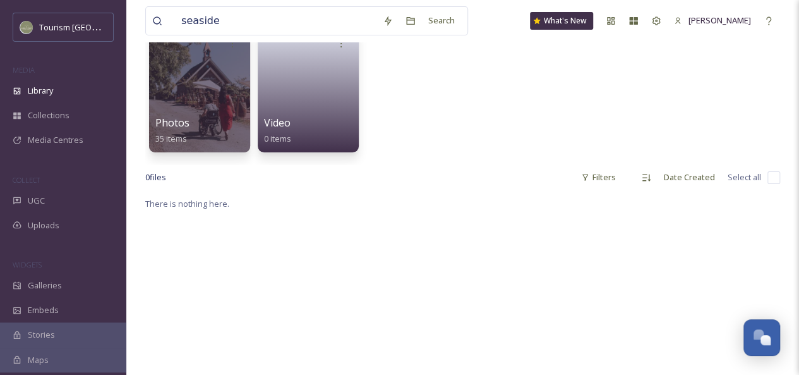
scroll to position [111, 0]
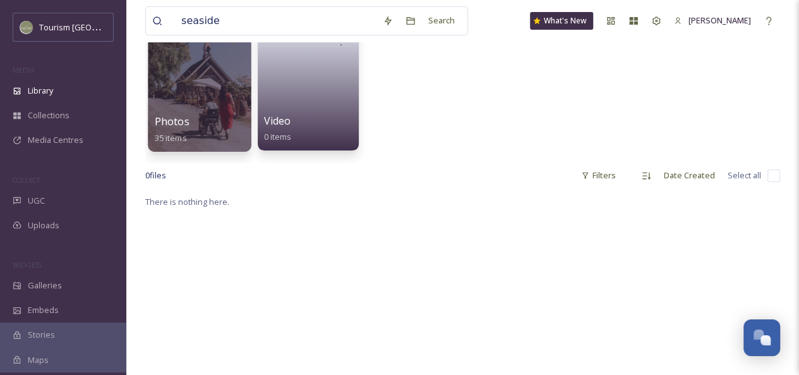
click at [167, 107] on div at bounding box center [199, 87] width 103 height 129
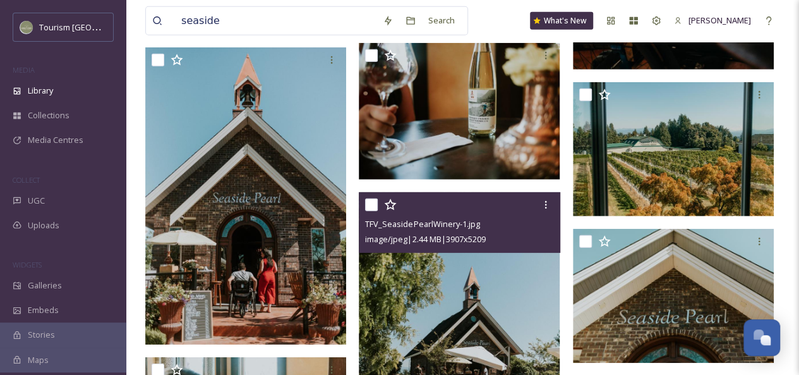
scroll to position [1810, 0]
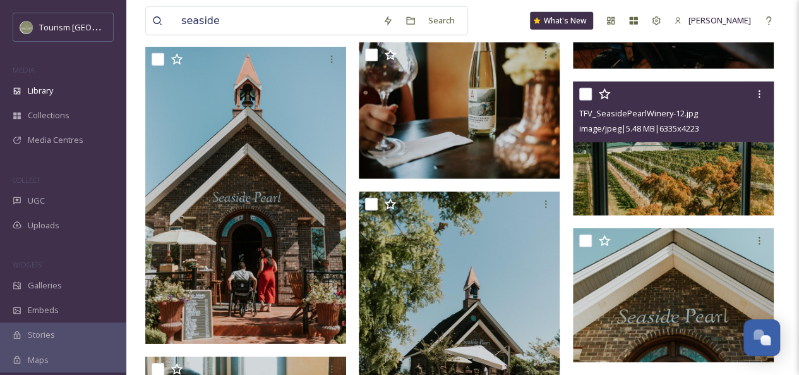
click at [727, 152] on img at bounding box center [673, 149] width 201 height 134
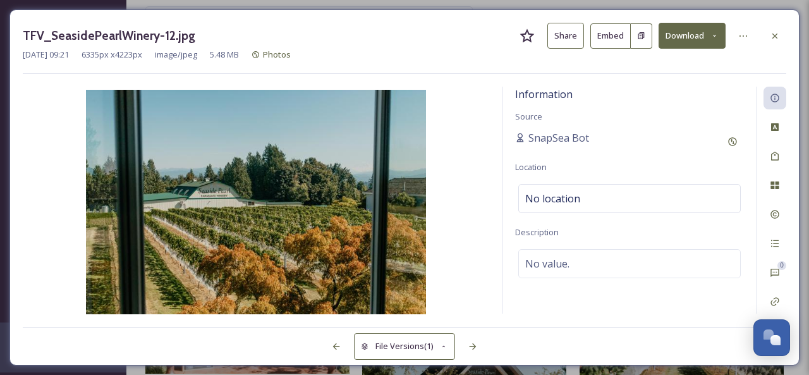
click at [562, 33] on button "Share" at bounding box center [565, 36] width 37 height 26
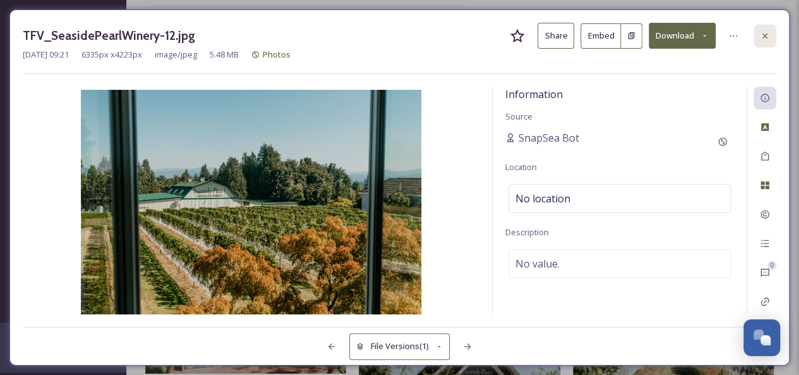
click at [767, 31] on icon at bounding box center [765, 36] width 10 height 10
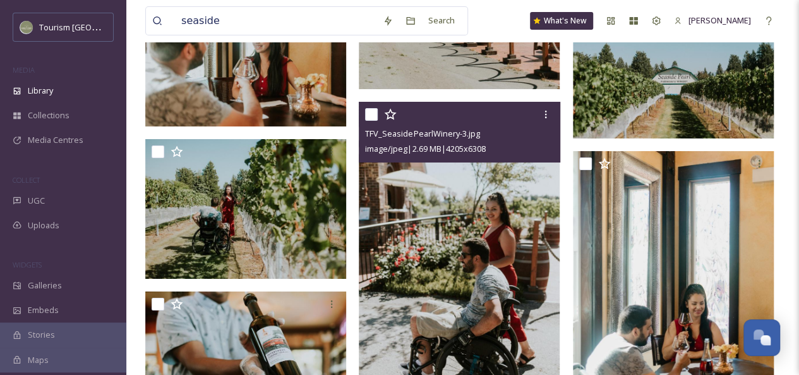
scroll to position [2206, 0]
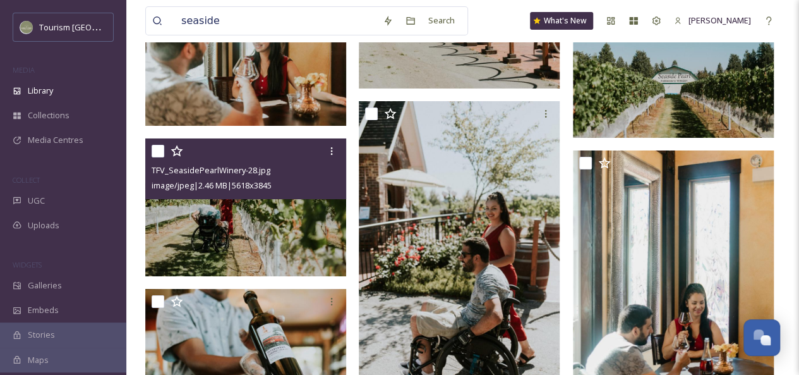
click at [270, 210] on img at bounding box center [245, 207] width 201 height 138
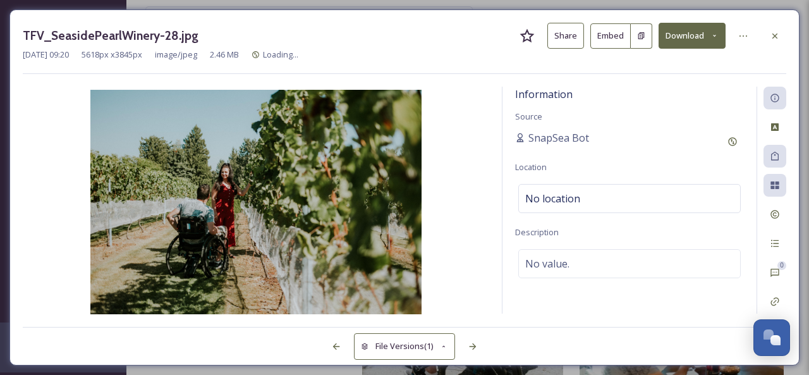
click at [575, 31] on button "Share" at bounding box center [565, 36] width 37 height 26
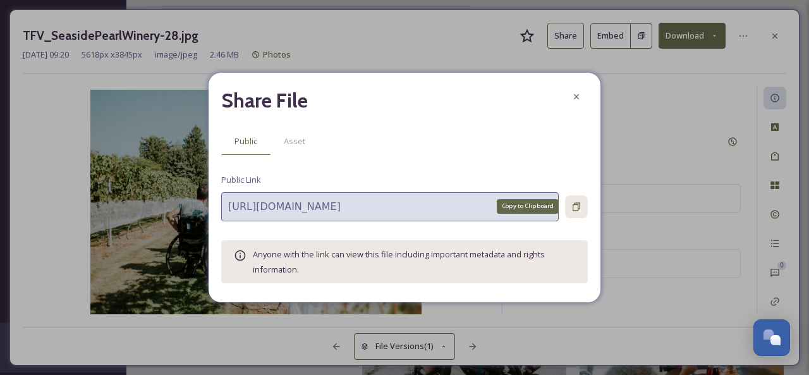
click at [579, 206] on icon at bounding box center [576, 206] width 8 height 8
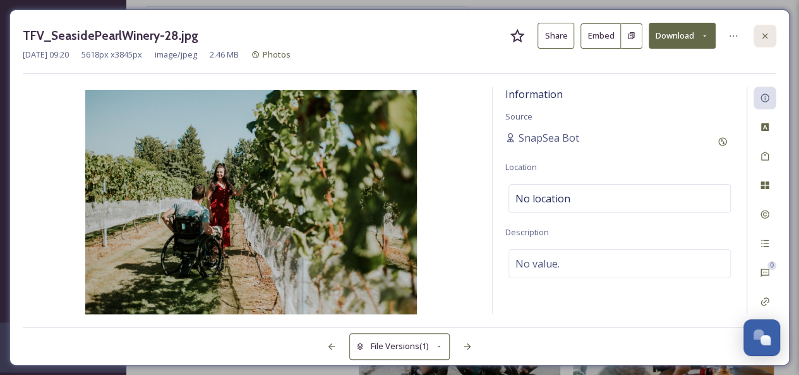
click at [766, 35] on icon at bounding box center [765, 35] width 5 height 5
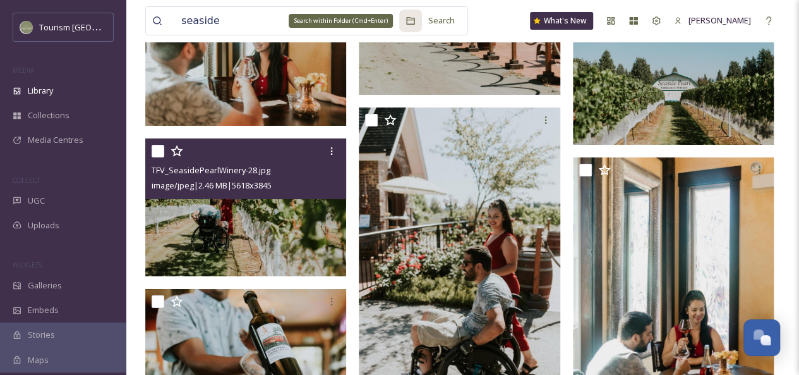
click at [297, 22] on div "Search within Folder (Cmd+Enter)" at bounding box center [341, 21] width 104 height 14
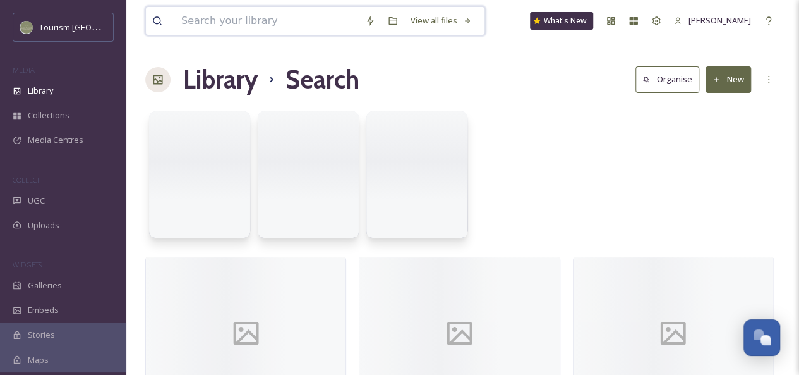
click at [214, 21] on input at bounding box center [267, 21] width 184 height 28
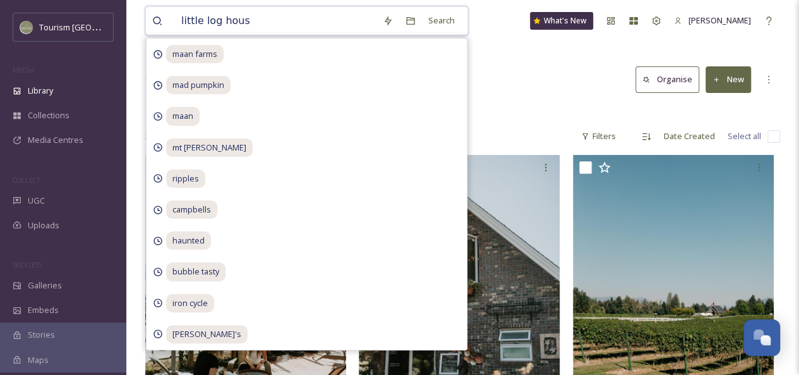
type input "little log house"
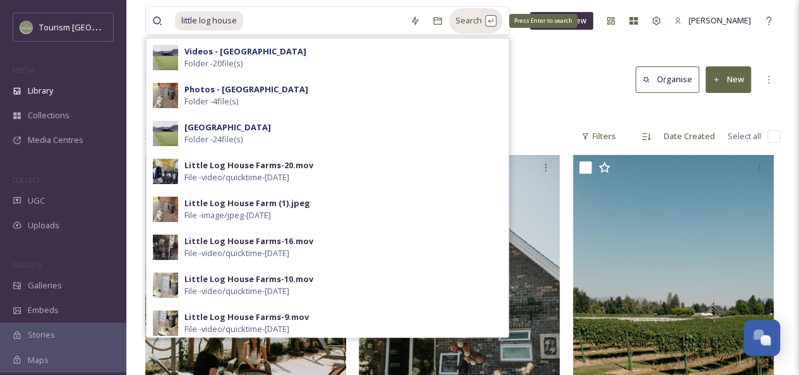
click at [473, 19] on div "Search Press Enter to search" at bounding box center [476, 20] width 54 height 25
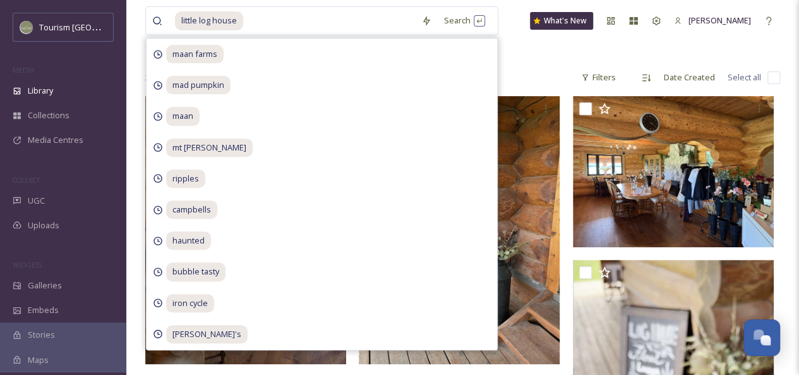
scroll to position [197, 0]
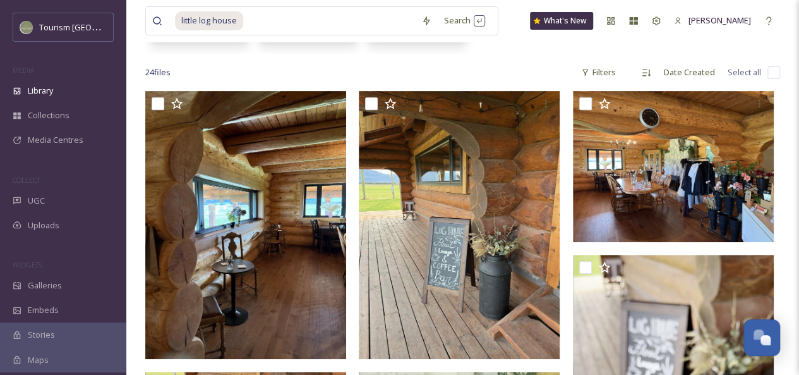
click at [519, 67] on div "24 file s Filters Date Created Select all" at bounding box center [462, 72] width 635 height 25
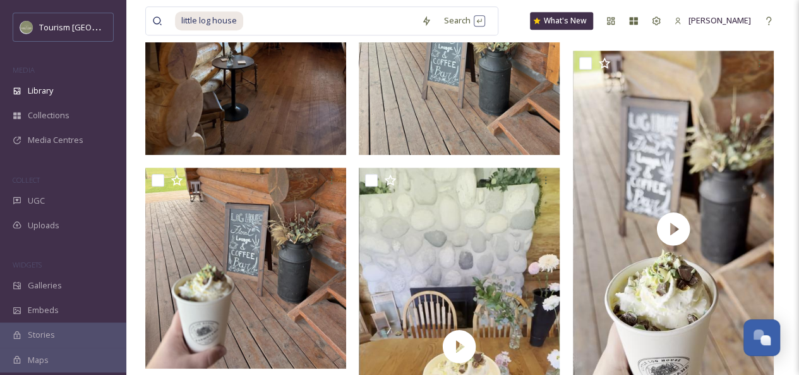
scroll to position [0, 0]
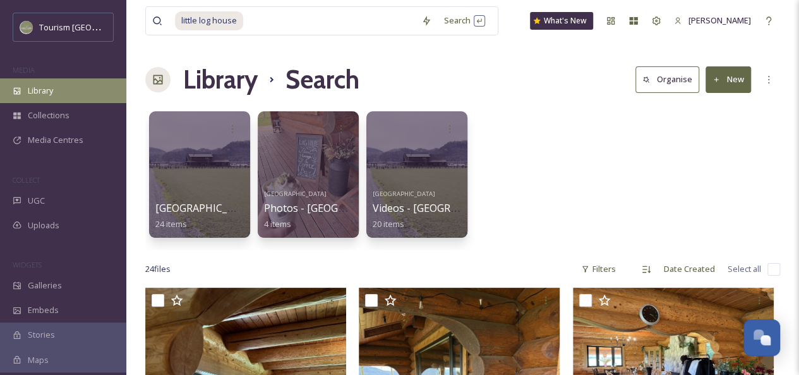
click at [38, 85] on span "Library" at bounding box center [40, 91] width 25 height 12
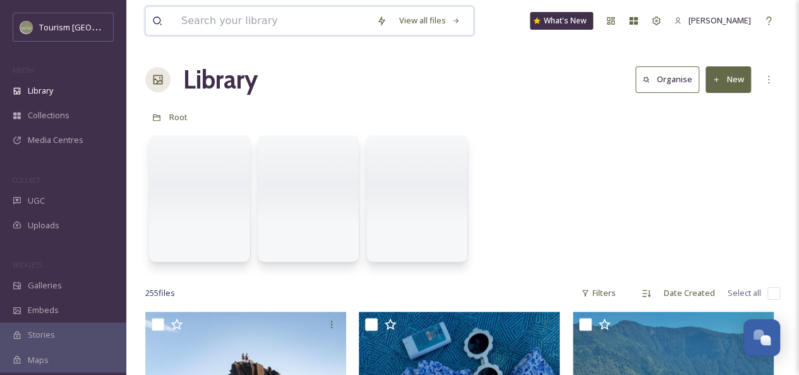
click at [255, 21] on input at bounding box center [272, 21] width 195 height 28
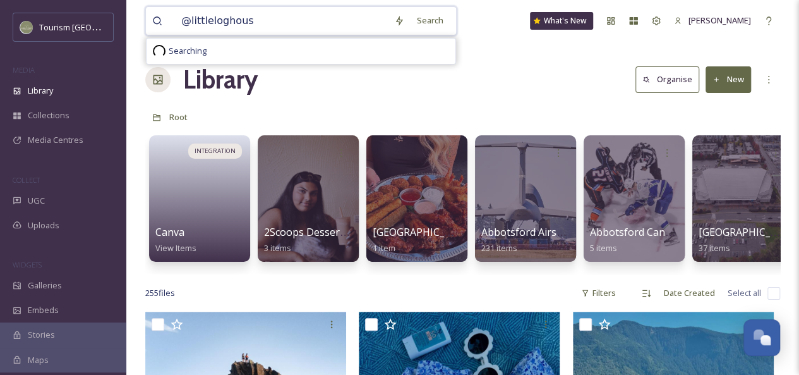
type input "@littleloghouse"
click at [255, 21] on input at bounding box center [332, 21] width 169 height 28
drag, startPoint x: 224, startPoint y: 22, endPoint x: 185, endPoint y: 17, distance: 40.1
click at [185, 17] on div "@littleloghouse" at bounding box center [296, 21] width 242 height 28
type input "@"
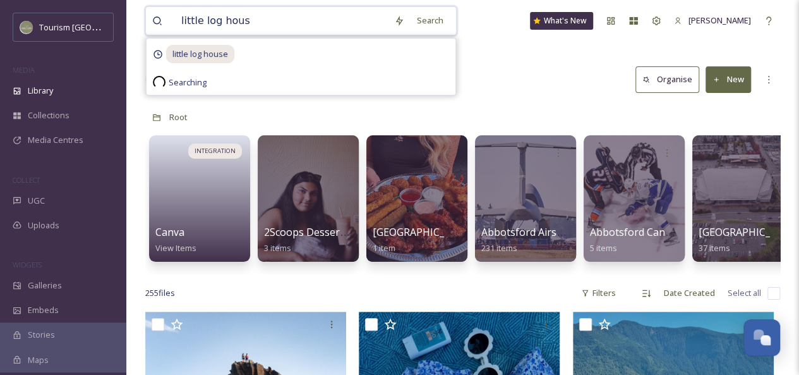
type input "little log house"
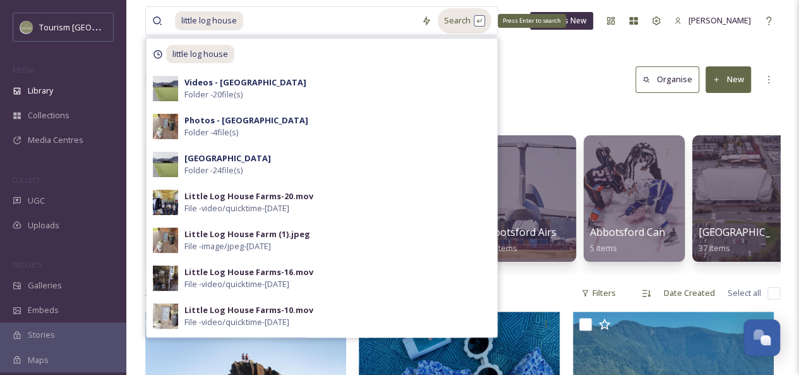
click at [451, 15] on div "Search Press Enter to search" at bounding box center [465, 20] width 54 height 25
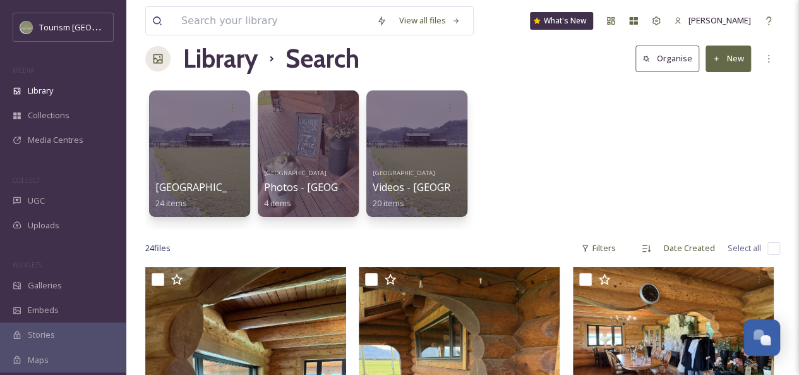
scroll to position [28, 0]
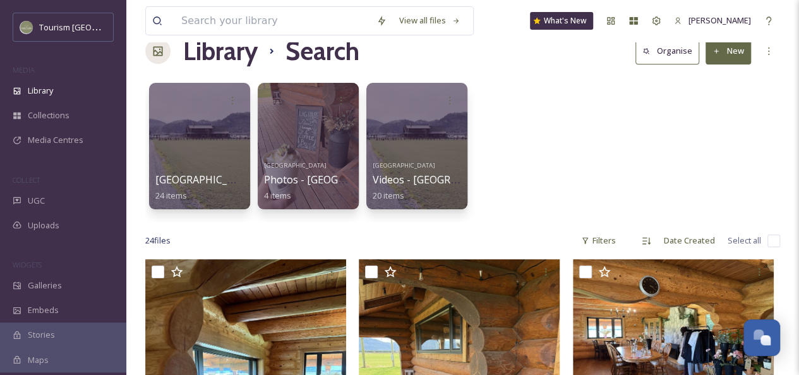
click at [506, 228] on div "24 file s Filters Date Created Select all" at bounding box center [462, 240] width 635 height 25
click at [607, 241] on div "Filters" at bounding box center [598, 240] width 47 height 25
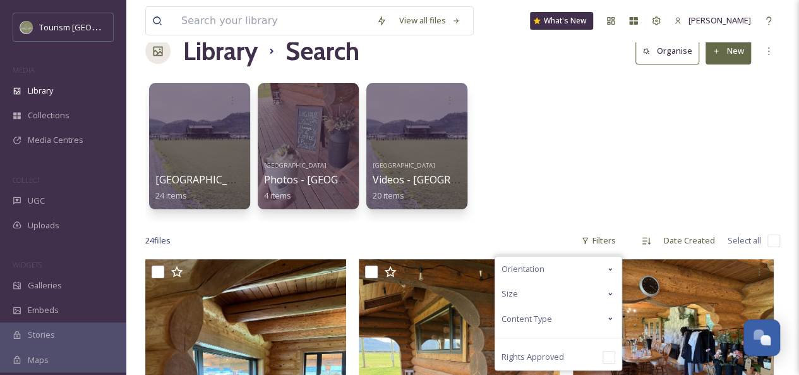
click at [598, 317] on div "Content Type" at bounding box center [558, 318] width 126 height 25
click at [564, 342] on div "Image" at bounding box center [558, 343] width 126 height 25
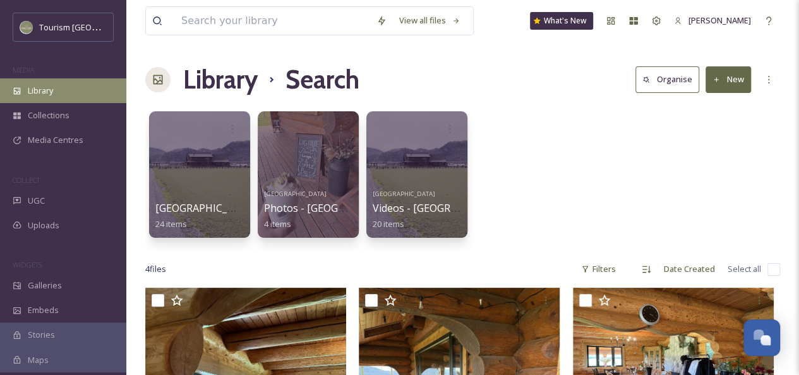
click at [45, 88] on span "Library" at bounding box center [40, 91] width 25 height 12
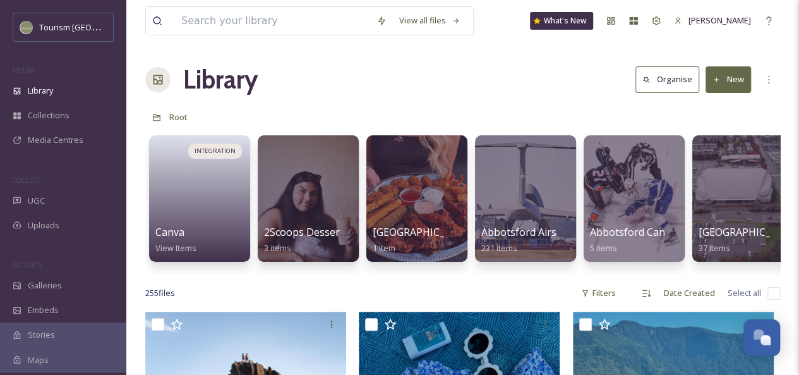
scroll to position [35, 0]
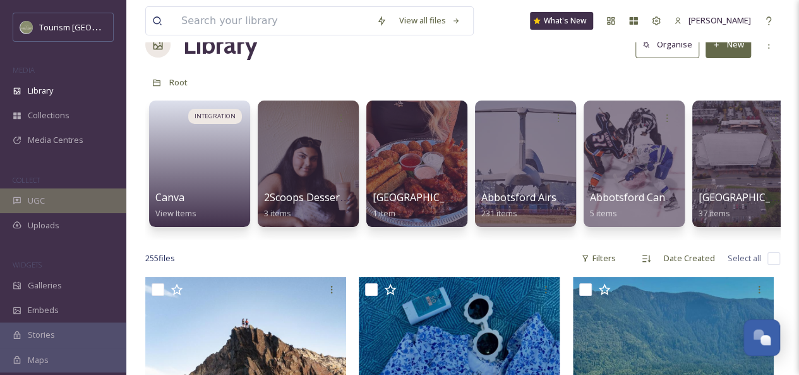
click at [50, 199] on div "UGC" at bounding box center [63, 200] width 126 height 25
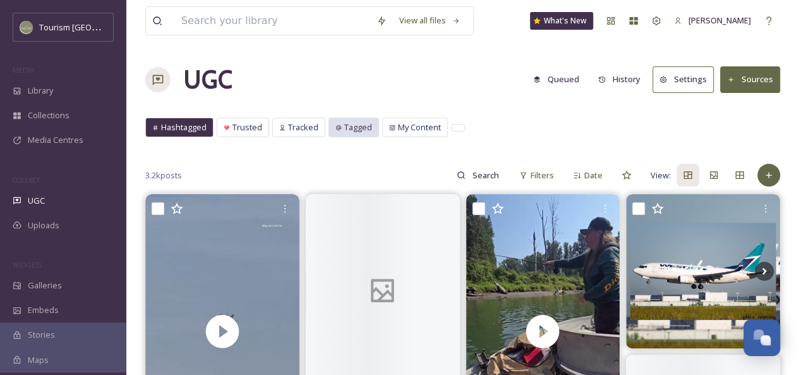
click at [349, 128] on span "Tagged" at bounding box center [358, 127] width 28 height 12
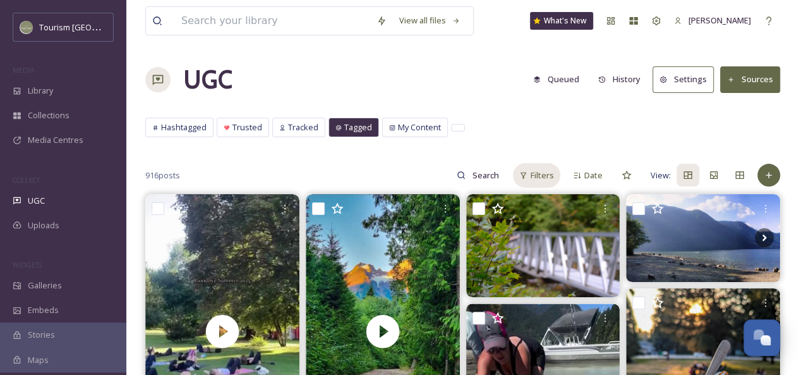
click at [533, 174] on span "Filters" at bounding box center [542, 175] width 23 height 12
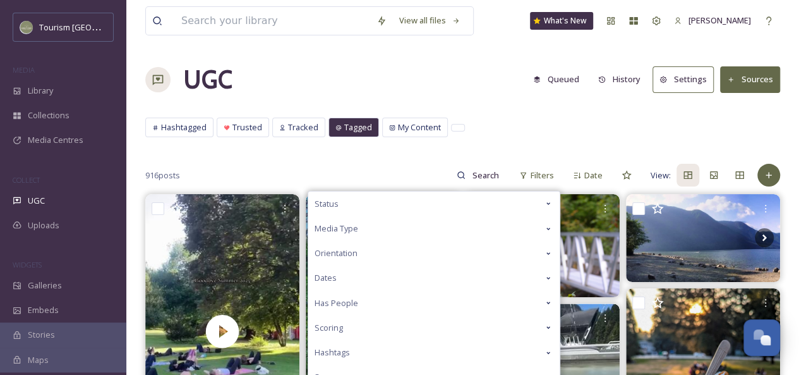
click at [351, 226] on span "Media Type" at bounding box center [337, 228] width 44 height 12
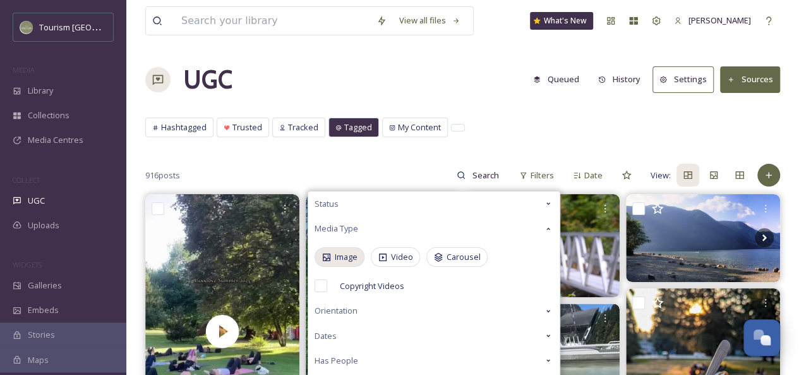
click at [349, 255] on span "Image" at bounding box center [346, 257] width 23 height 12
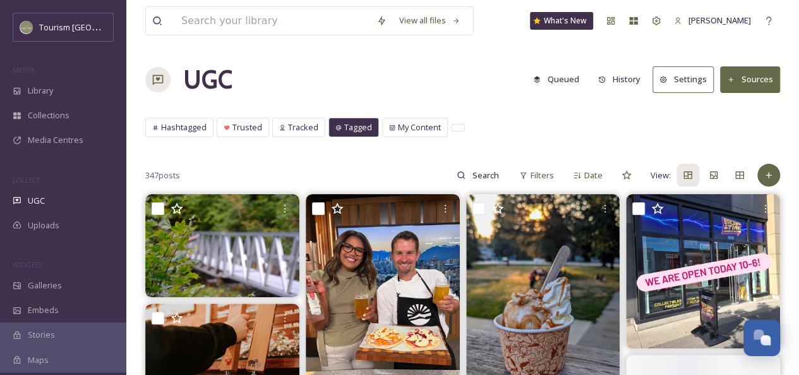
click at [506, 126] on div "Hashtagged Trusted Tracked Tagged My Content Hashtagged Trusted Tracked Tagged …" at bounding box center [462, 131] width 635 height 26
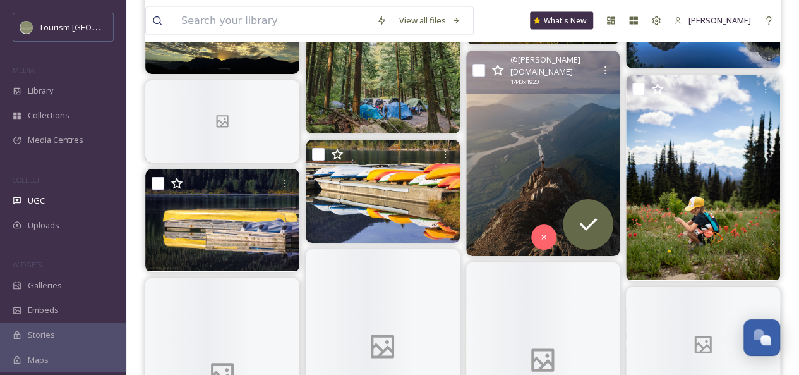
scroll to position [3857, 0]
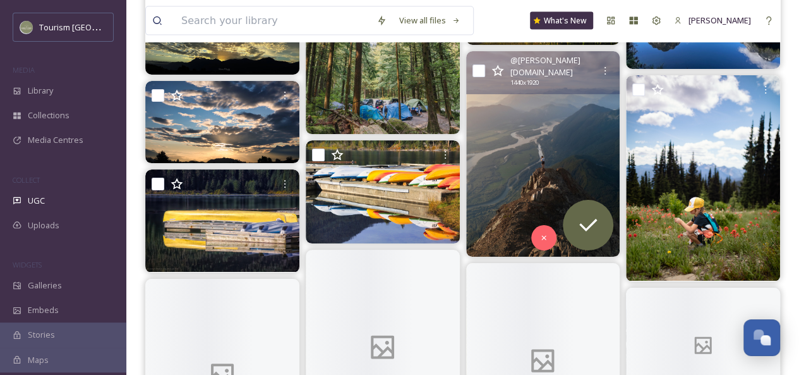
click at [522, 139] on img at bounding box center [543, 153] width 154 height 205
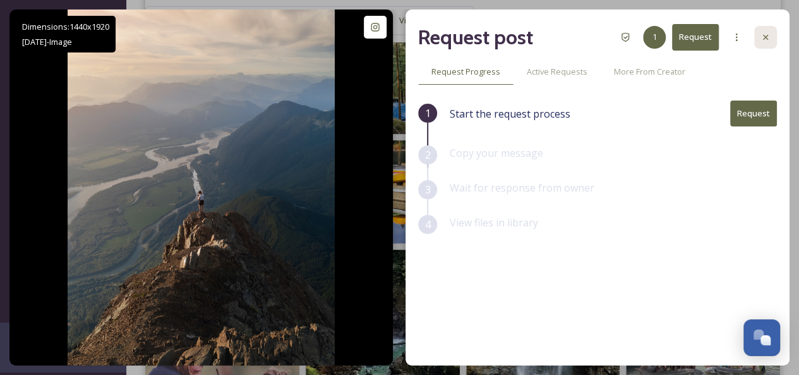
click at [761, 39] on icon at bounding box center [766, 37] width 10 height 10
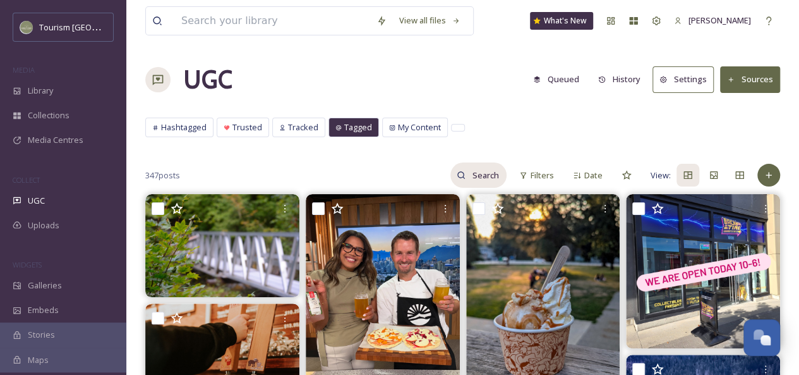
click at [483, 176] on input at bounding box center [486, 174] width 41 height 25
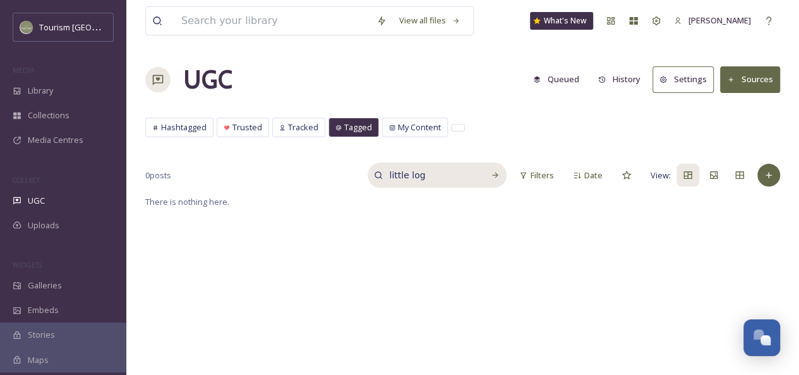
click at [421, 178] on input "little log" at bounding box center [430, 174] width 95 height 25
type input "little"
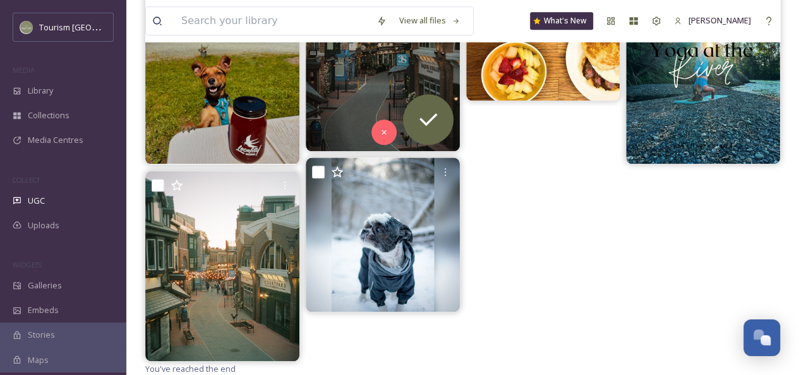
scroll to position [633, 0]
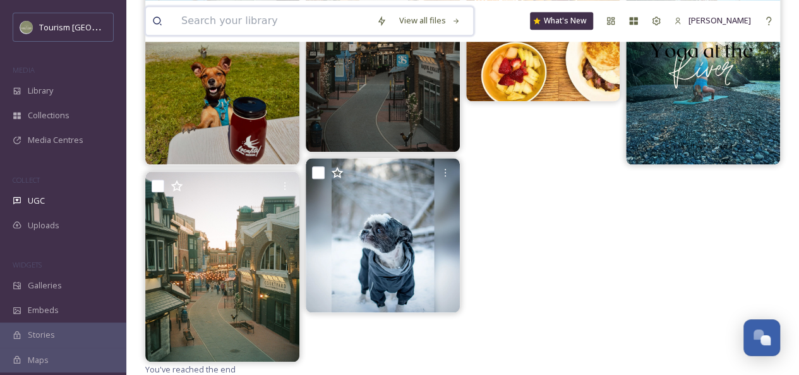
click at [222, 26] on input at bounding box center [272, 21] width 195 height 28
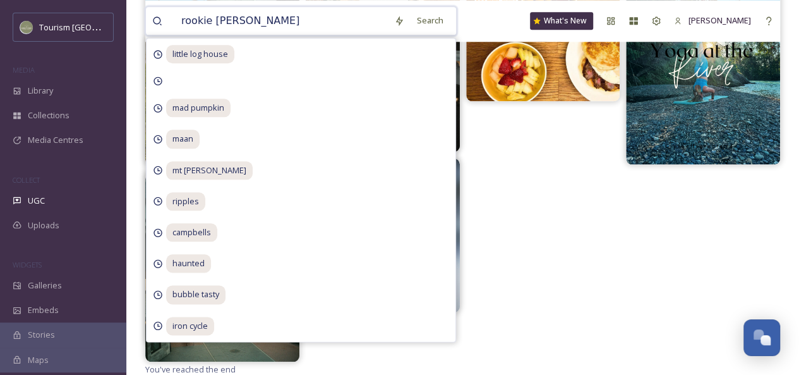
type input "rookie blooms"
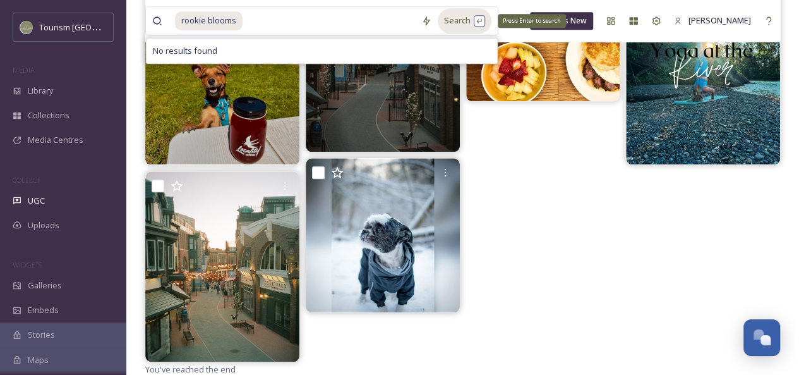
click at [452, 27] on div "Search Press Enter to search" at bounding box center [465, 20] width 54 height 25
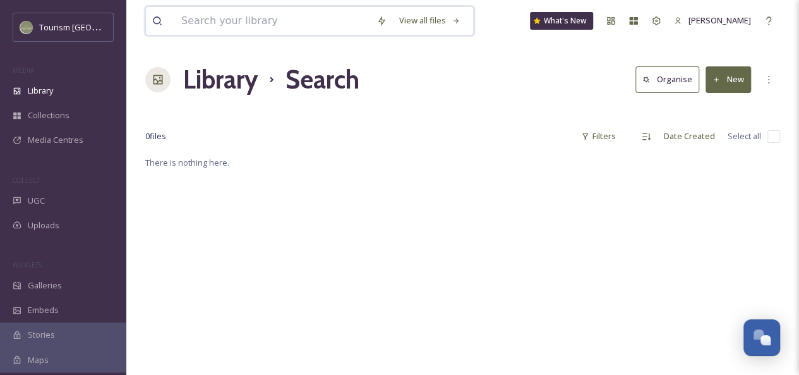
click at [238, 21] on input at bounding box center [272, 21] width 195 height 28
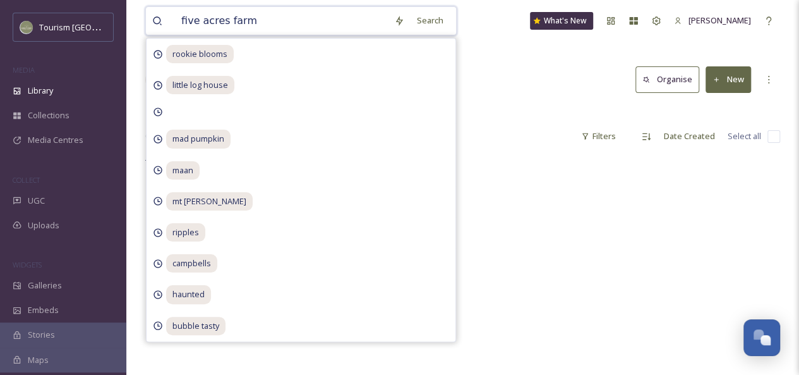
type input "five acres farms"
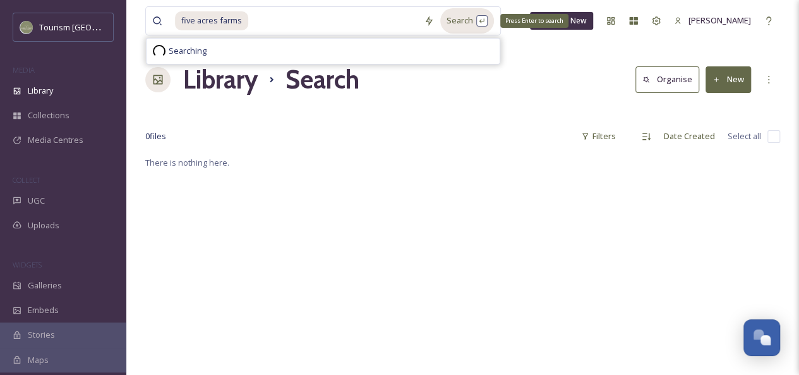
click at [457, 25] on div "Search Press Enter to search" at bounding box center [467, 20] width 54 height 25
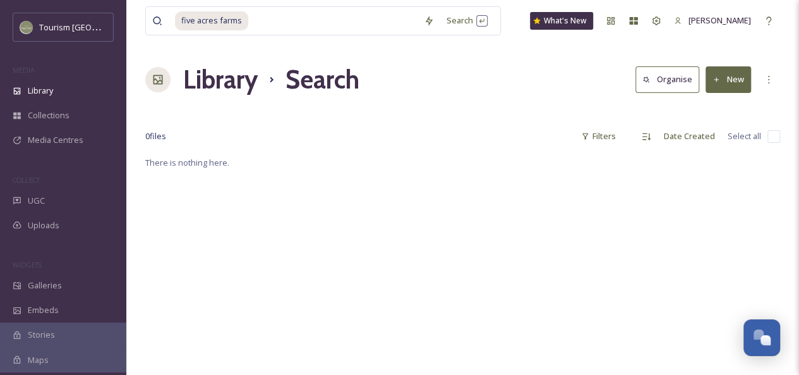
click at [531, 59] on div "five acres farms Search What's New [PERSON_NAME] Library Search Organise New Yo…" at bounding box center [462, 265] width 673 height 530
click at [279, 20] on input at bounding box center [334, 21] width 168 height 28
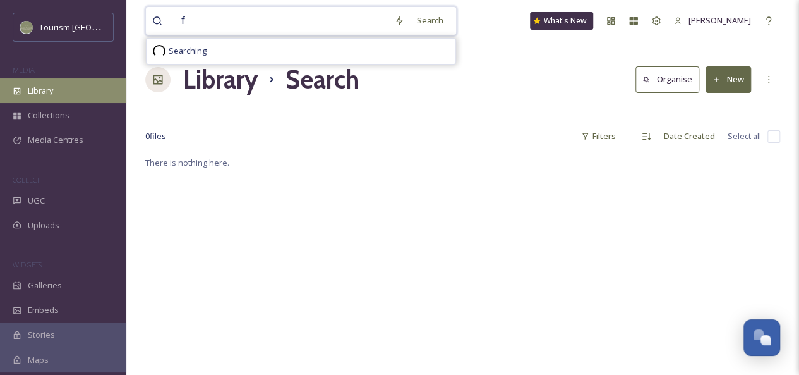
type input "f"
click at [77, 88] on div "Library" at bounding box center [63, 90] width 126 height 25
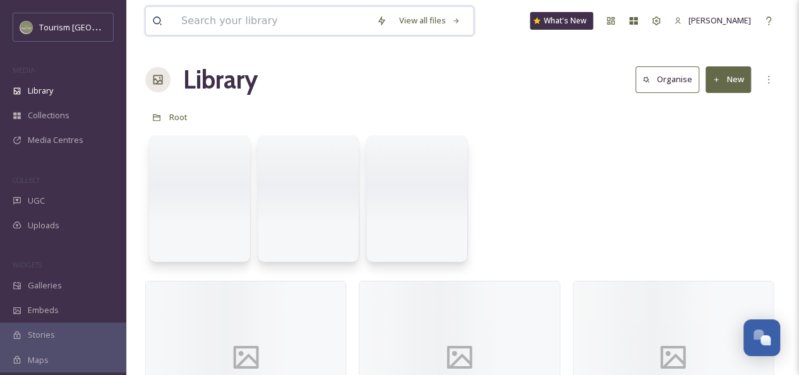
click at [244, 16] on input at bounding box center [272, 21] width 195 height 28
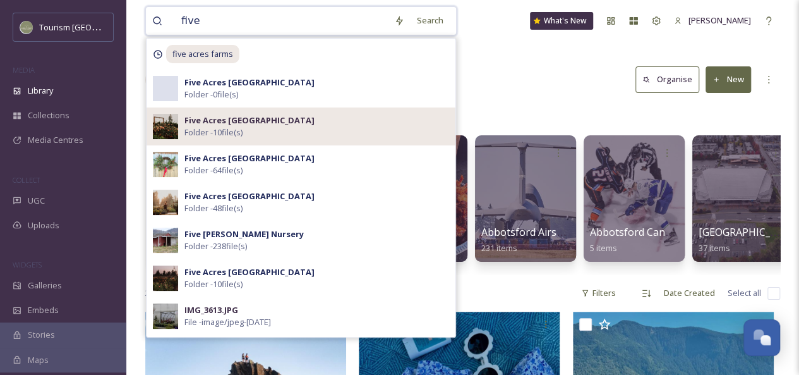
type input "five"
click at [267, 133] on div "Five Acres Flower Farm Folder - 10 file(s)" at bounding box center [317, 126] width 265 height 24
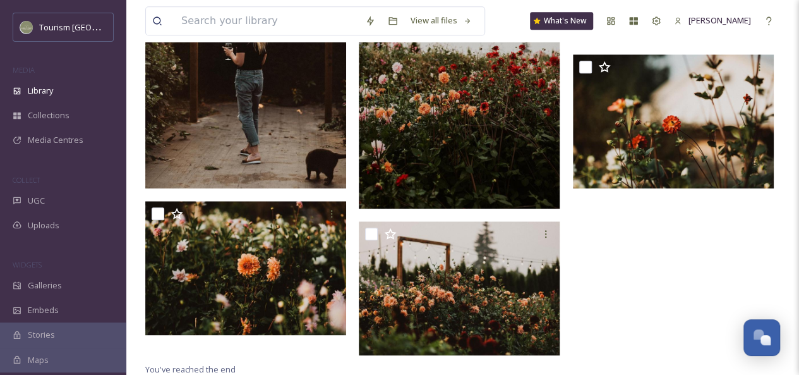
scroll to position [580, 0]
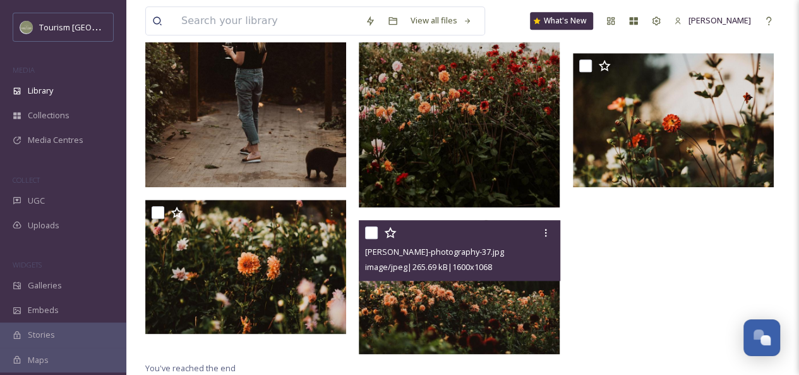
click at [454, 289] on img at bounding box center [459, 287] width 201 height 134
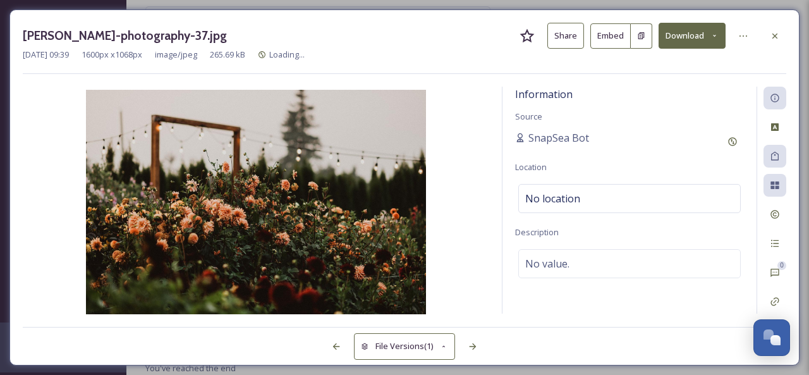
click at [573, 38] on button "Share" at bounding box center [565, 36] width 37 height 26
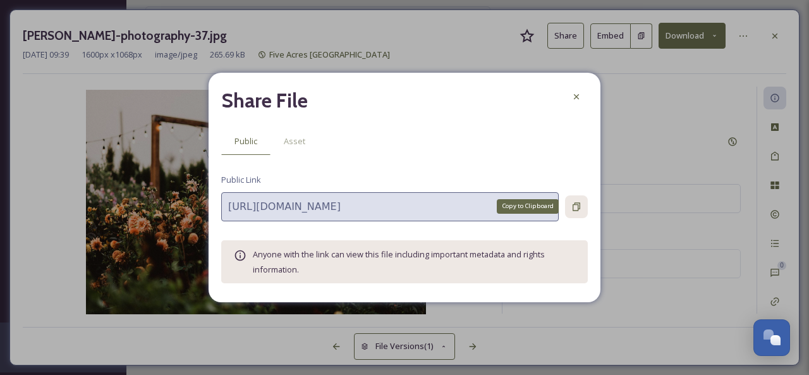
click at [573, 209] on icon at bounding box center [576, 206] width 8 height 8
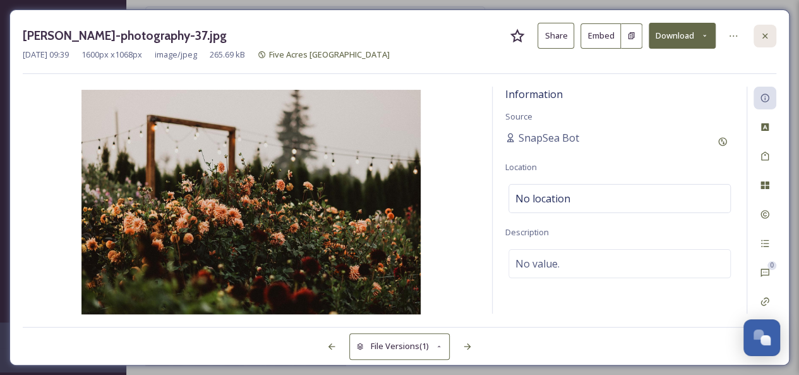
click at [765, 35] on icon at bounding box center [765, 35] width 5 height 5
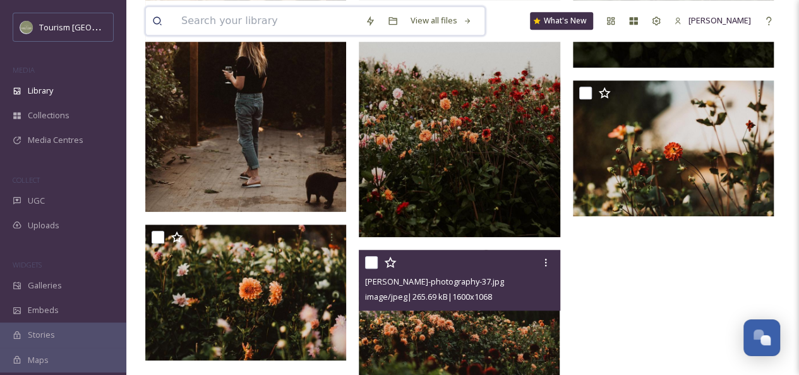
click at [257, 20] on input at bounding box center [267, 21] width 184 height 28
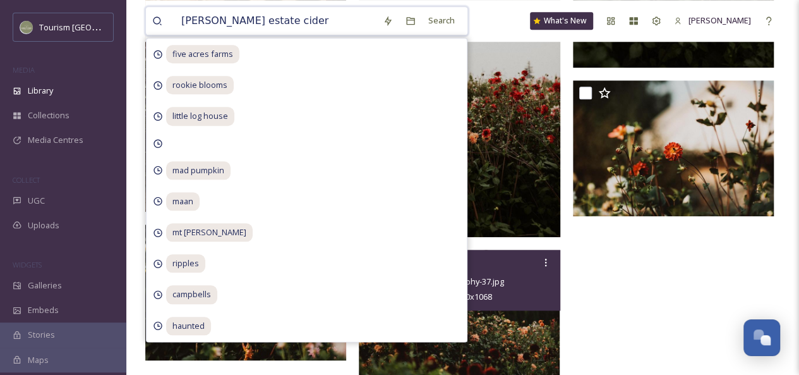
type input "[PERSON_NAME] estate cidery"
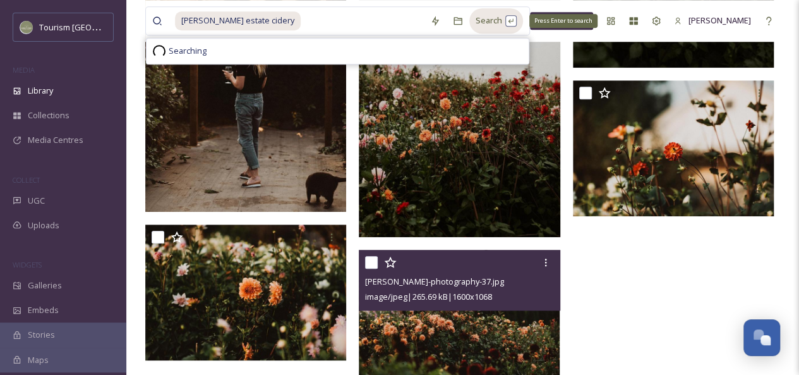
click at [476, 25] on div "Search Press Enter to search" at bounding box center [496, 20] width 54 height 25
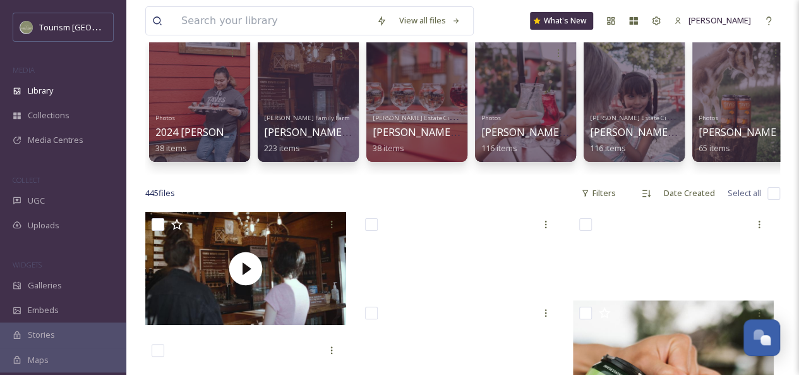
scroll to position [76, 0]
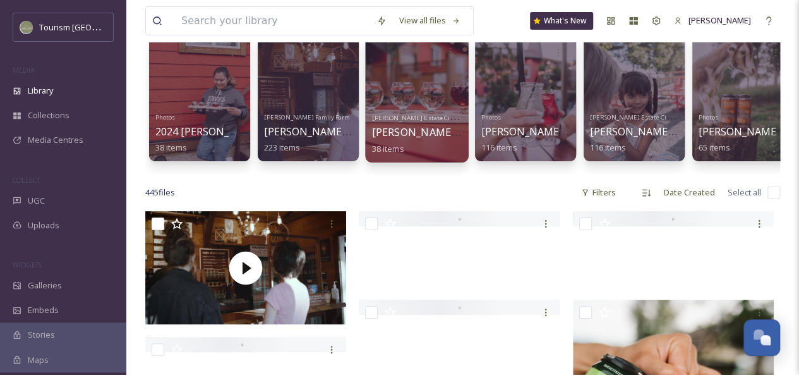
click at [430, 92] on div at bounding box center [416, 97] width 103 height 129
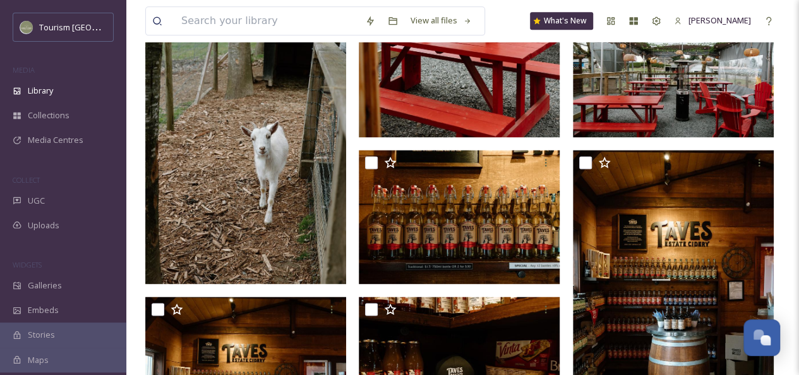
scroll to position [676, 0]
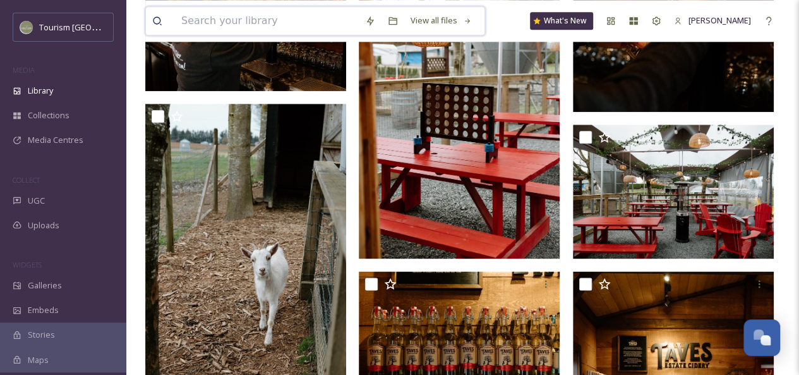
click at [217, 20] on input at bounding box center [267, 21] width 184 height 28
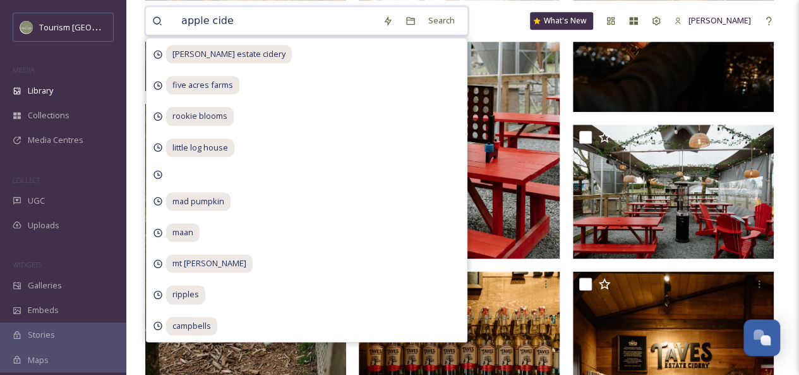
type input "apple cider"
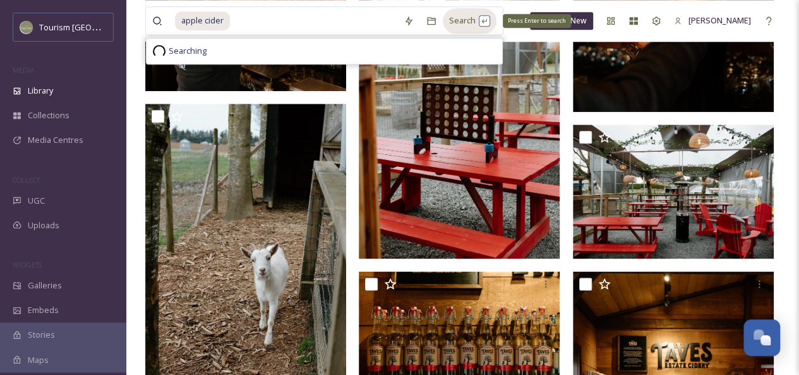
click at [468, 24] on div "Search Press Enter to search" at bounding box center [470, 20] width 54 height 25
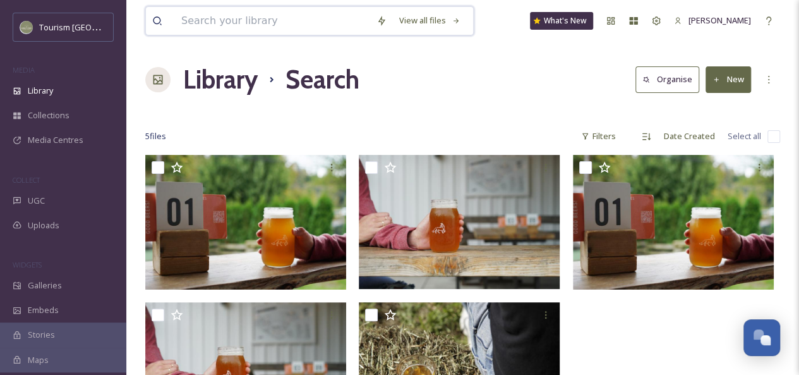
click at [238, 25] on input at bounding box center [272, 21] width 195 height 28
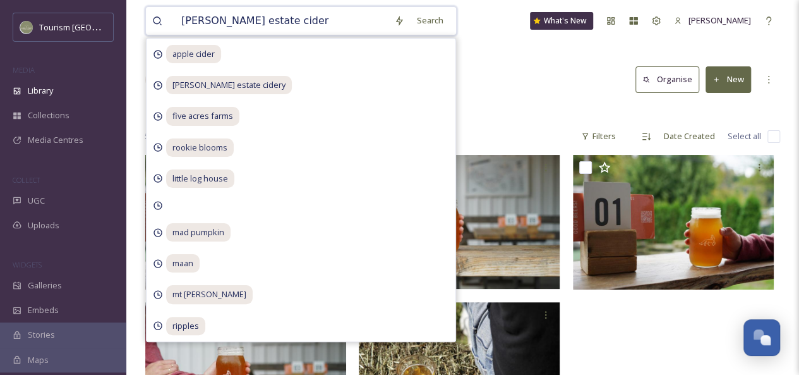
type input "[PERSON_NAME] estate cidery"
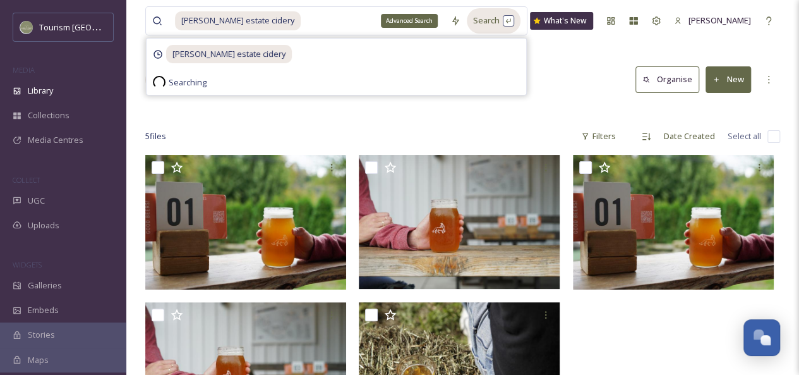
click at [475, 23] on div "Search" at bounding box center [494, 20] width 54 height 25
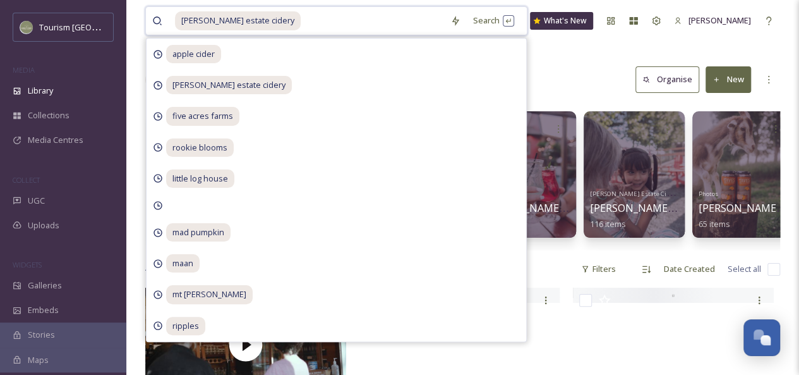
click at [375, 23] on input at bounding box center [373, 21] width 142 height 28
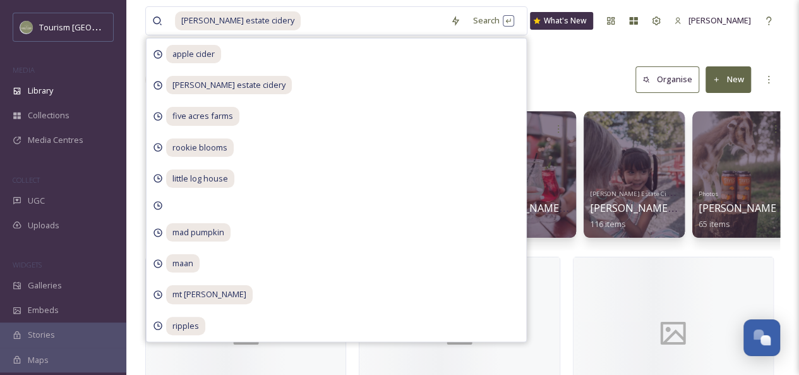
click at [557, 66] on div "Library Search Organise New" at bounding box center [462, 80] width 635 height 38
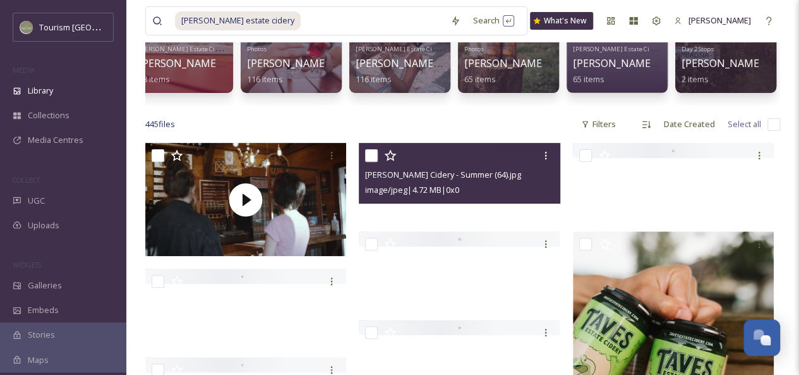
scroll to position [144, 0]
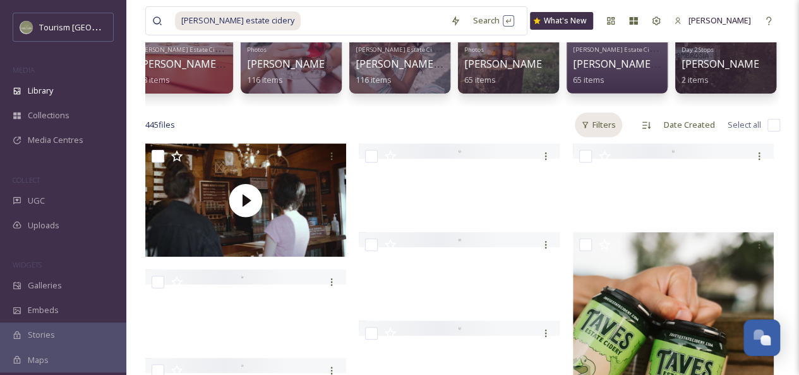
click at [610, 130] on div "Filters" at bounding box center [598, 124] width 47 height 25
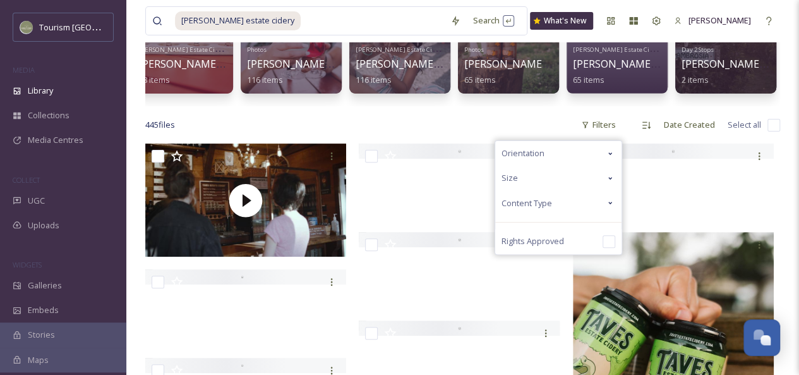
click at [608, 208] on icon at bounding box center [610, 203] width 10 height 10
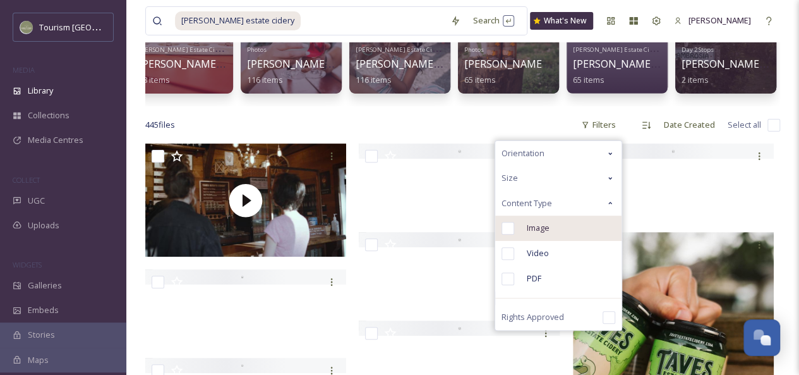
click at [540, 234] on span "Image" at bounding box center [538, 228] width 23 height 12
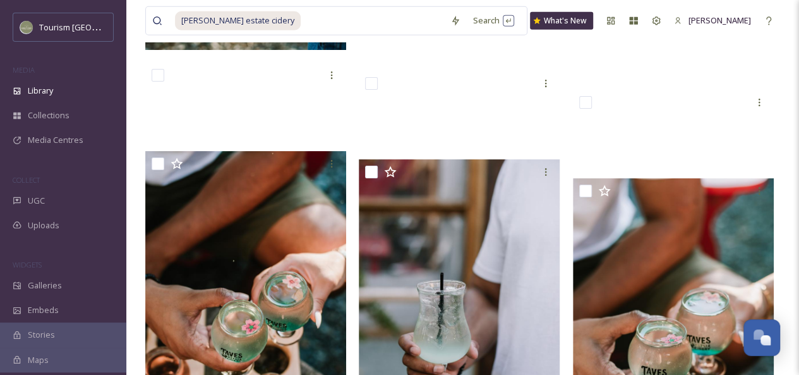
scroll to position [4658, 0]
